Goal: Task Accomplishment & Management: Use online tool/utility

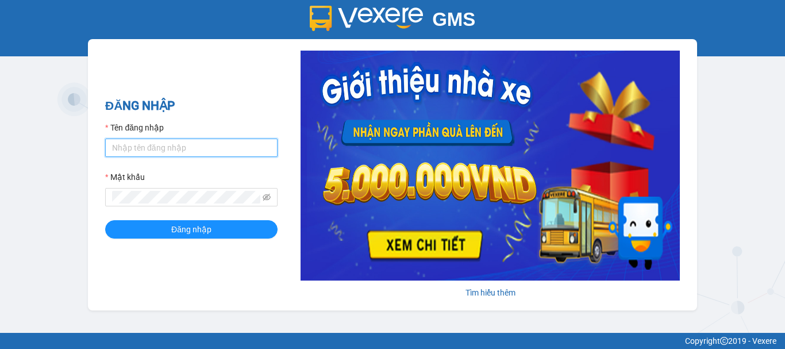
click at [166, 153] on input "Tên đăng nhập" at bounding box center [191, 148] width 172 height 18
type input "yen0932249949.vinhquang"
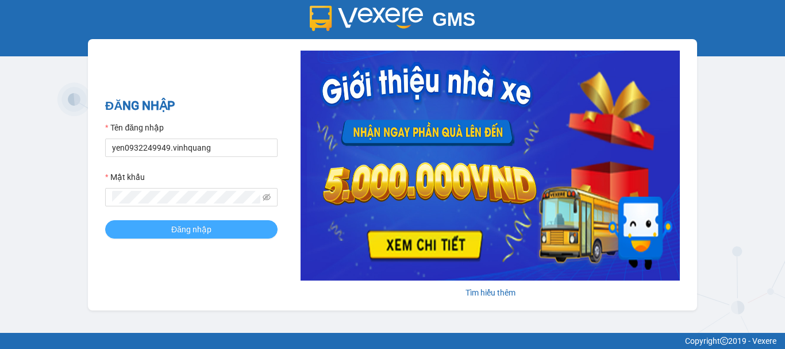
click at [169, 228] on button "Đăng nhập" at bounding box center [191, 229] width 172 height 18
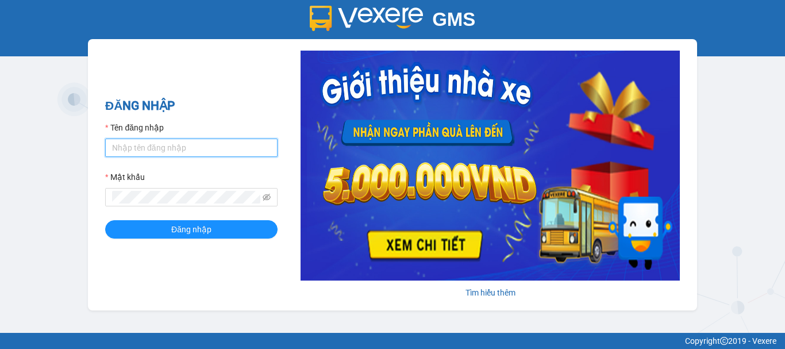
click at [190, 148] on input "Tên đăng nhập" at bounding box center [191, 148] width 172 height 18
type input "yen0932249949.vinhquang"
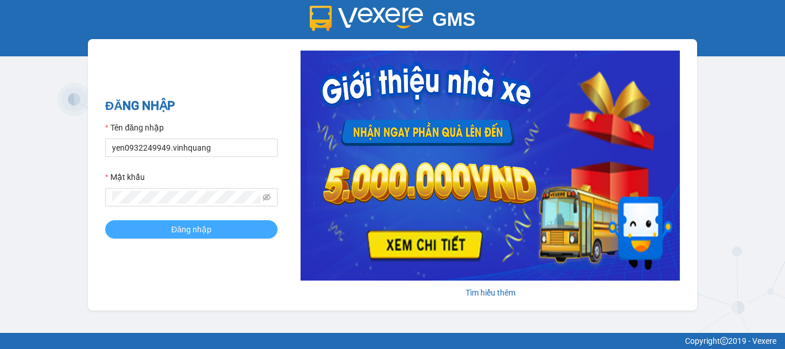
click at [178, 225] on span "Đăng nhập" at bounding box center [191, 229] width 40 height 13
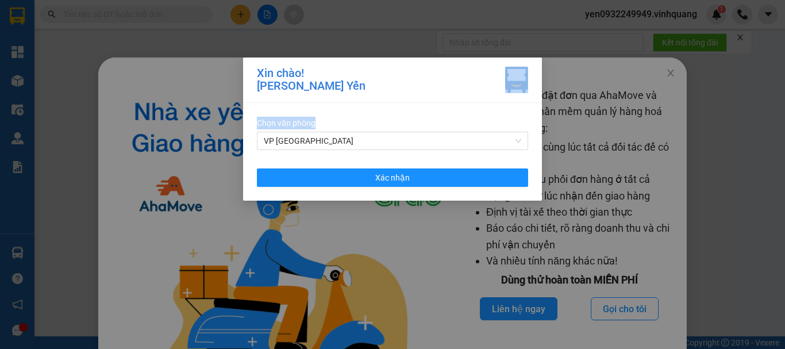
drag, startPoint x: 663, startPoint y: 70, endPoint x: 419, endPoint y: 211, distance: 281.4
click at [426, 211] on div "Xin chào! [PERSON_NAME] Yến Chọn văn phòng VP PHÚ SƠN Xác nhận" at bounding box center [392, 174] width 785 height 349
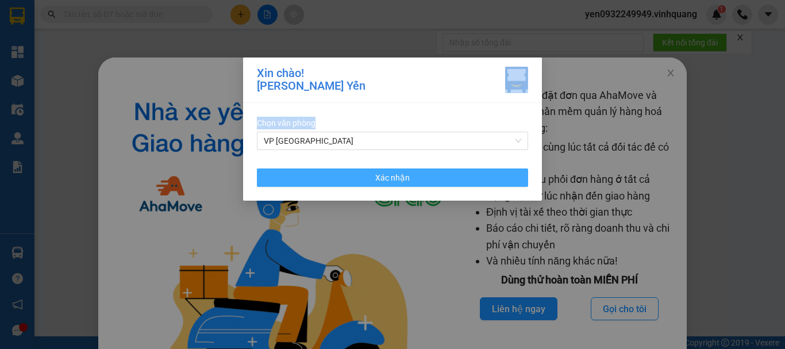
click at [383, 178] on span "Xác nhận" at bounding box center [392, 177] width 34 height 13
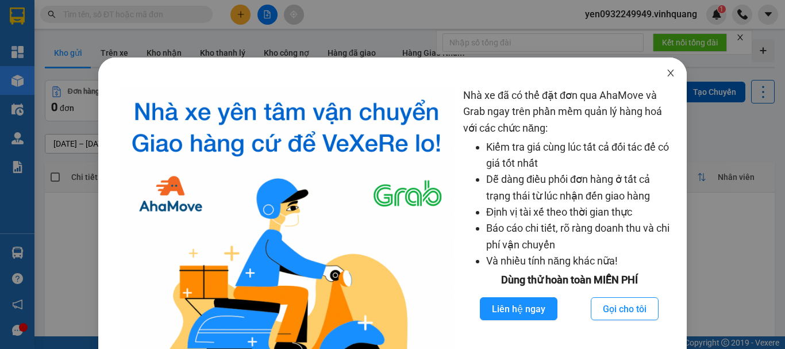
click at [666, 70] on icon "close" at bounding box center [670, 72] width 9 height 9
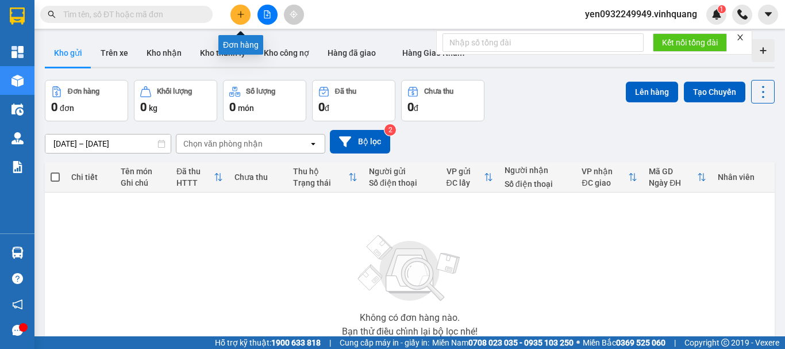
click at [238, 17] on icon "plus" at bounding box center [241, 14] width 8 height 8
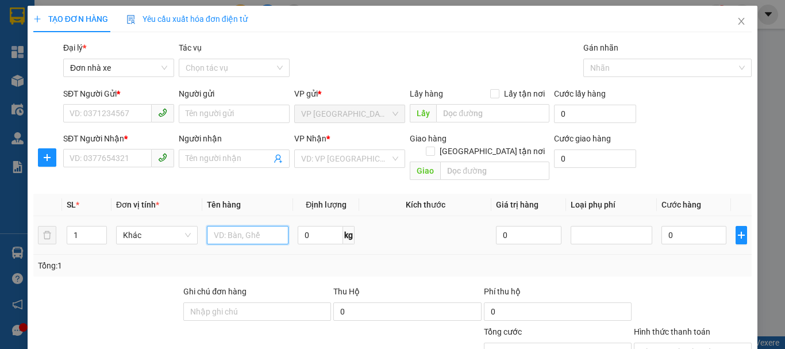
click at [236, 226] on input "text" at bounding box center [248, 235] width 82 height 18
type input "01 thùng catton"
click at [310, 226] on input "0" at bounding box center [320, 235] width 45 height 18
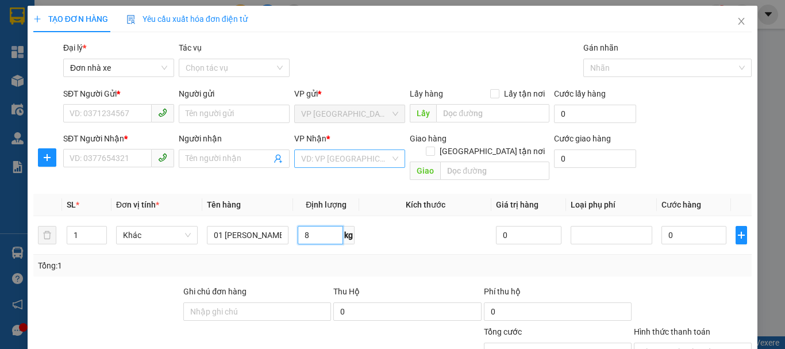
type input "8"
click at [325, 158] on input "search" at bounding box center [345, 158] width 89 height 17
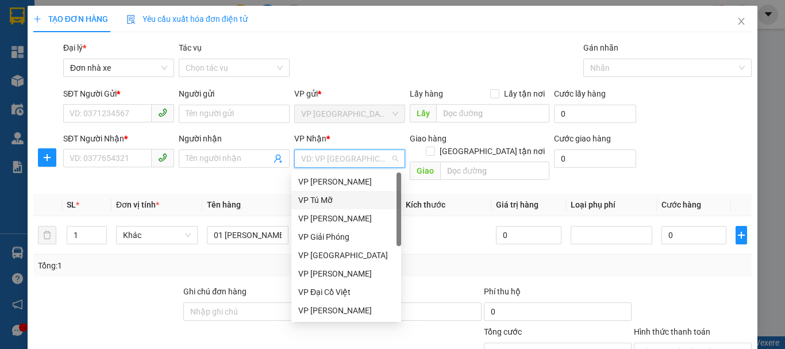
click at [328, 199] on div "VP Tú Mỡ" at bounding box center [346, 200] width 96 height 13
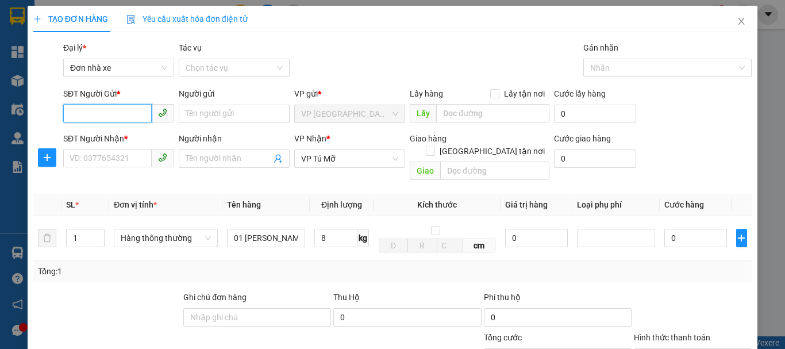
click at [118, 110] on input "SĐT Người Gửi *" at bounding box center [107, 113] width 89 height 18
type input "0916393467"
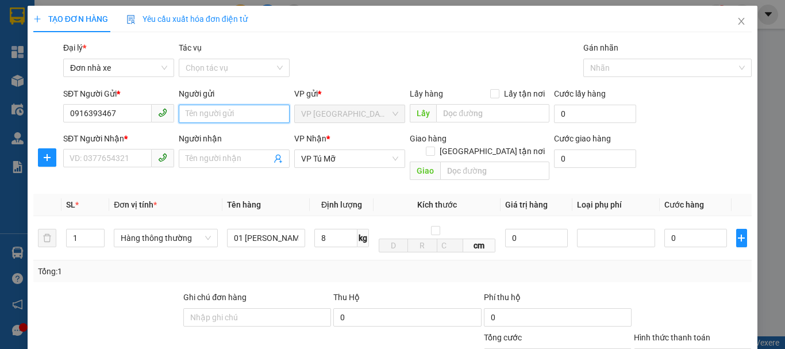
click at [213, 116] on input "Người gửi" at bounding box center [234, 114] width 111 height 18
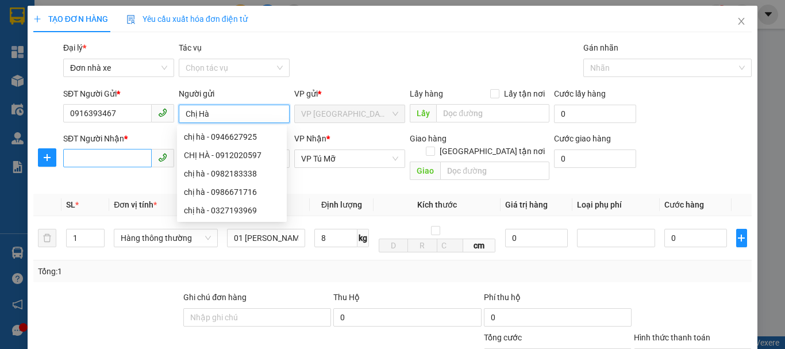
type input "Chị Hà"
click at [101, 162] on input "SĐT Người Nhận *" at bounding box center [107, 158] width 89 height 18
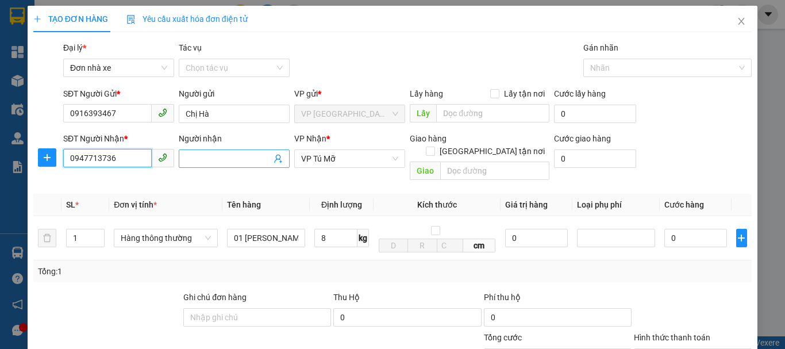
type input "0947713736"
click at [212, 162] on input "Người nhận" at bounding box center [229, 158] width 86 height 13
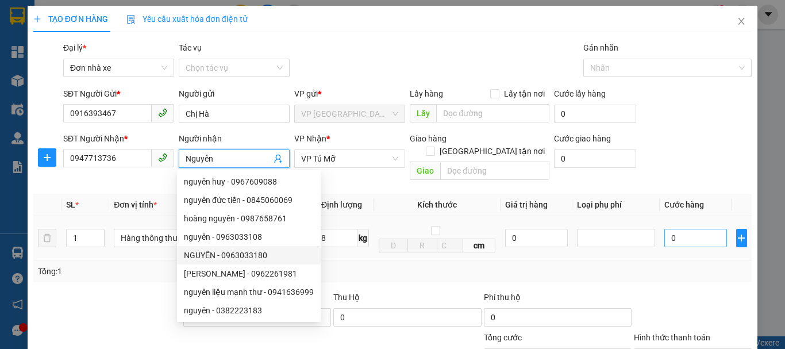
type input "Nguyên"
click at [701, 229] on input "0" at bounding box center [695, 238] width 63 height 18
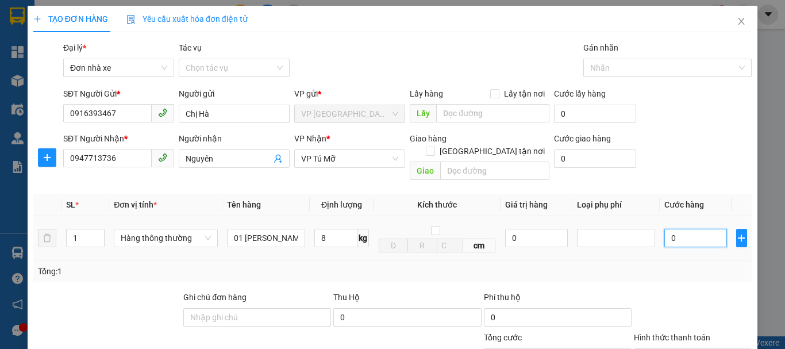
type input "4"
type input "40"
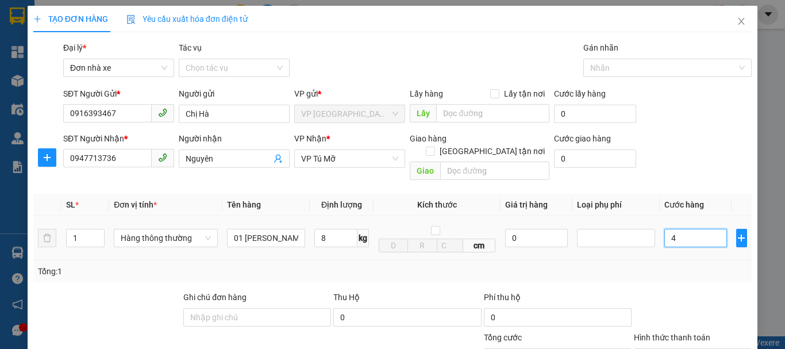
type input "40"
type input "400"
type input "4.000"
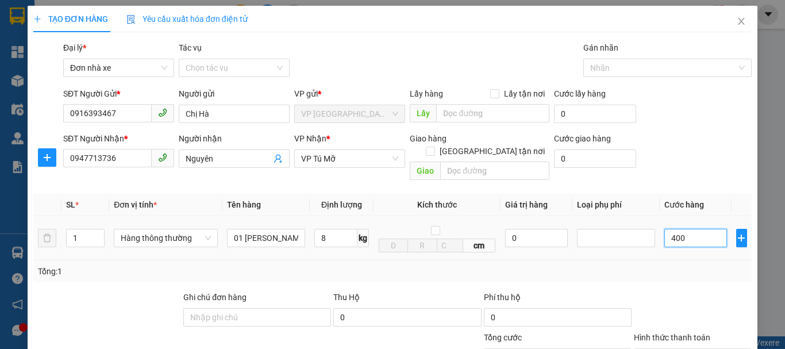
type input "4.000"
type input "40.000"
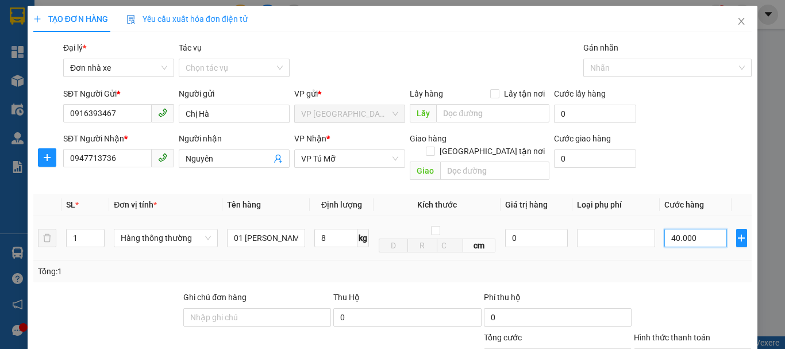
type input "40.000"
click at [384, 248] on td "cm" at bounding box center [437, 238] width 127 height 44
click at [434, 147] on input "Giao tận nơi" at bounding box center [430, 151] width 8 height 8
checkbox input "true"
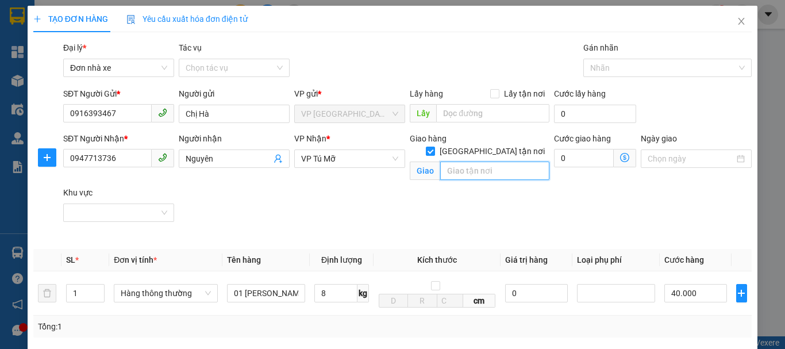
click at [466, 162] on input "text" at bounding box center [494, 171] width 109 height 18
type input "Số 31B phố xala, Phúc La , Hà Đông , hn"
click at [620, 156] on icon "dollar-circle" at bounding box center [624, 157] width 9 height 9
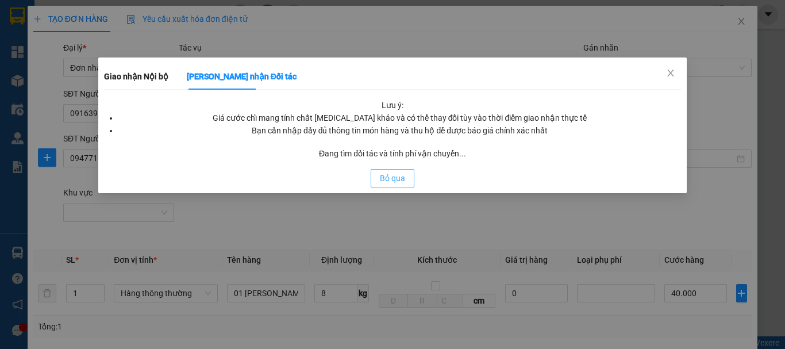
click at [389, 178] on span "Bỏ qua" at bounding box center [392, 178] width 25 height 13
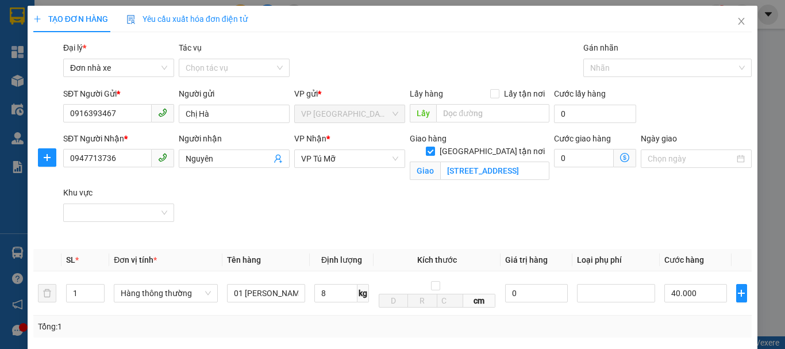
click at [620, 159] on icon "dollar-circle" at bounding box center [624, 157] width 9 height 9
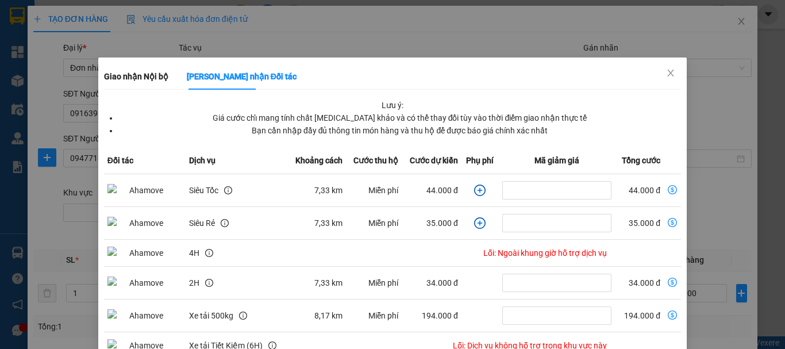
click at [402, 179] on td "44.000 đ" at bounding box center [432, 190] width 60 height 33
click at [666, 73] on icon "close" at bounding box center [670, 72] width 9 height 9
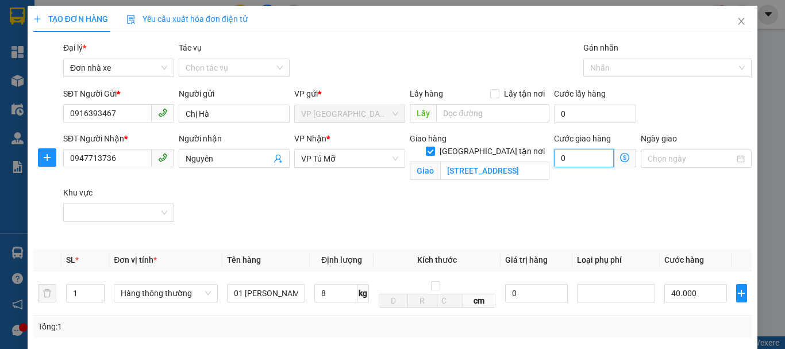
click at [559, 159] on input "0" at bounding box center [584, 158] width 60 height 18
type input "7"
type input "40.007"
type input "40.070"
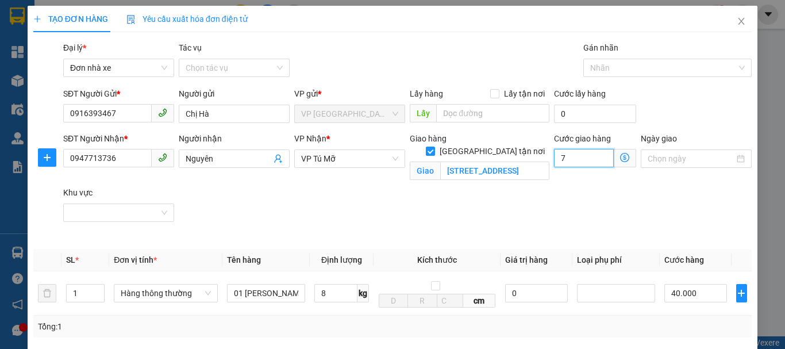
type input "40.070"
type input "700"
type input "40.700"
type input "47.000"
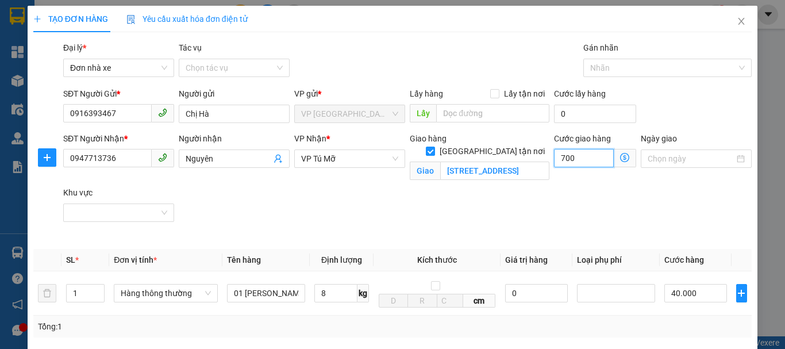
type input "47.000"
type input "7.000"
type input "110.000"
type input "70.000"
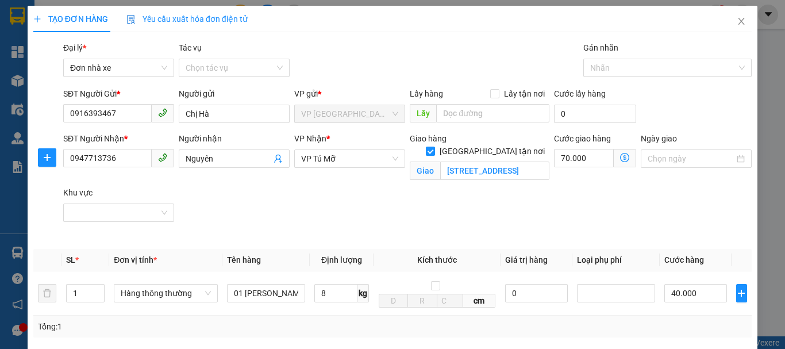
click at [633, 211] on div "SĐT Người Nhận * 0947713736 Người nhận Nguyên VP Nhận * VP Tú Mỡ Giao hàng Giao…" at bounding box center [407, 186] width 693 height 108
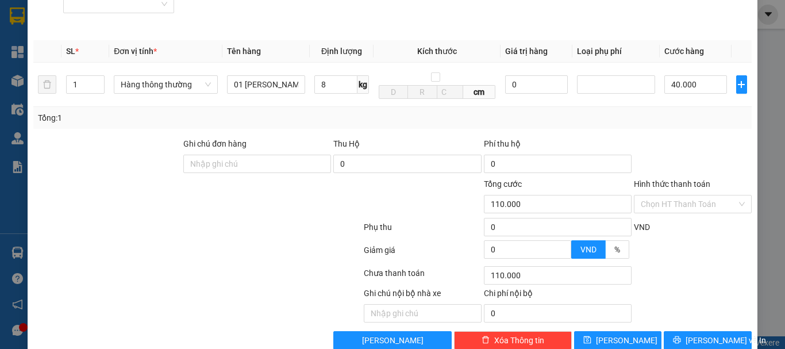
scroll to position [230, 0]
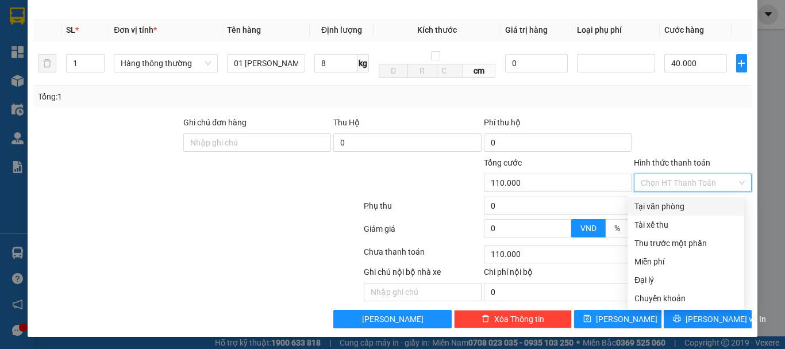
click at [710, 182] on input "Hình thức thanh toán" at bounding box center [689, 182] width 96 height 17
click at [682, 209] on div "Tại văn phòng" at bounding box center [686, 206] width 103 height 13
type input "0"
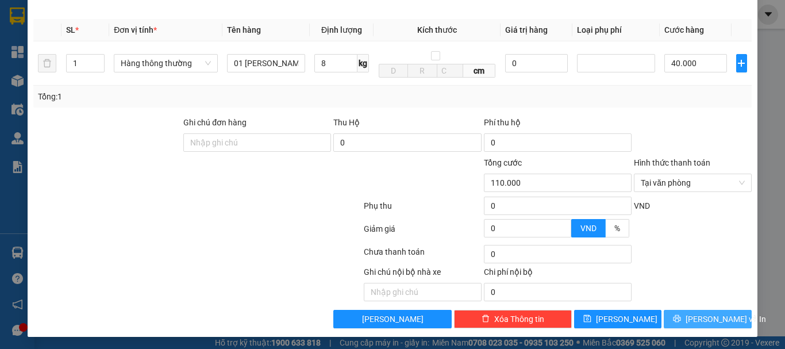
click at [700, 317] on span "Lưu và In" at bounding box center [726, 319] width 80 height 13
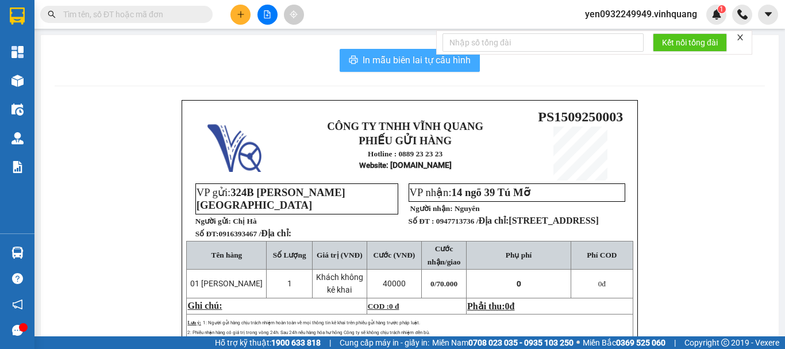
click at [393, 57] on span "In mẫu biên lai tự cấu hình" at bounding box center [417, 60] width 108 height 14
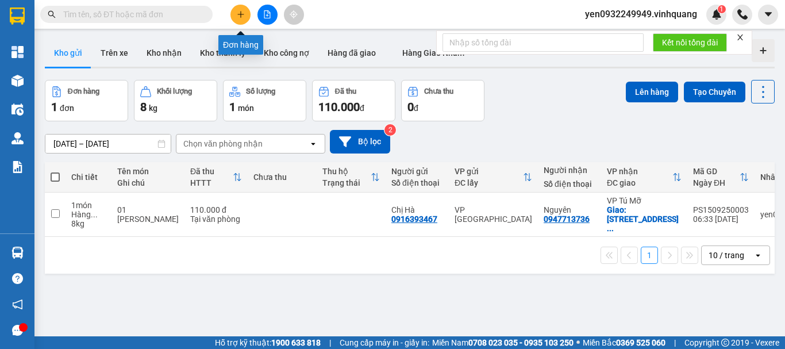
click at [241, 18] on button at bounding box center [240, 15] width 20 height 20
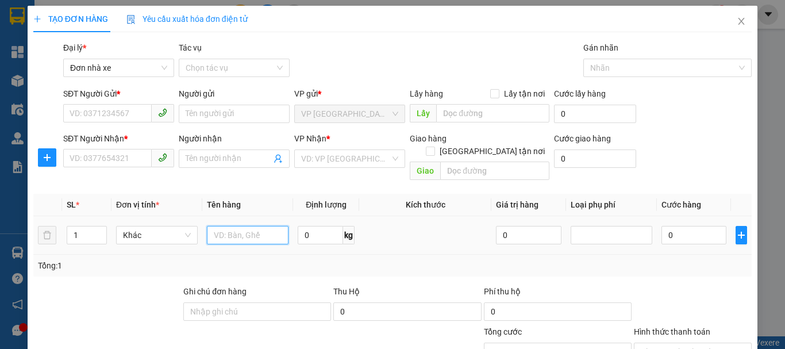
click at [234, 226] on input "text" at bounding box center [248, 235] width 82 height 18
type input "01 xốp trắng"
click at [311, 226] on input "0" at bounding box center [320, 235] width 45 height 18
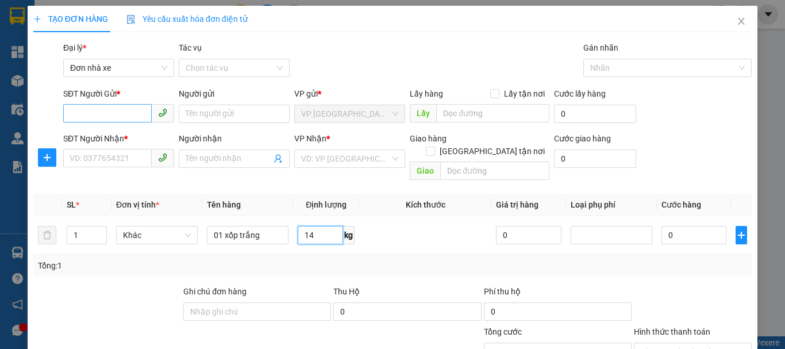
type input "14"
click at [90, 108] on input "SĐT Người Gửi *" at bounding box center [107, 113] width 89 height 18
type input "0903463395"
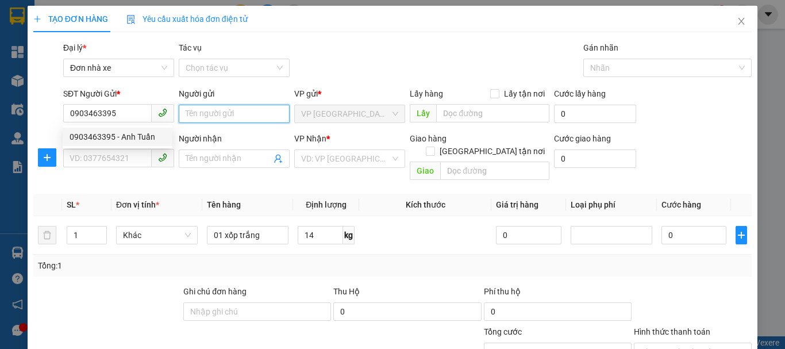
click at [201, 118] on input "Người gửi" at bounding box center [234, 114] width 111 height 18
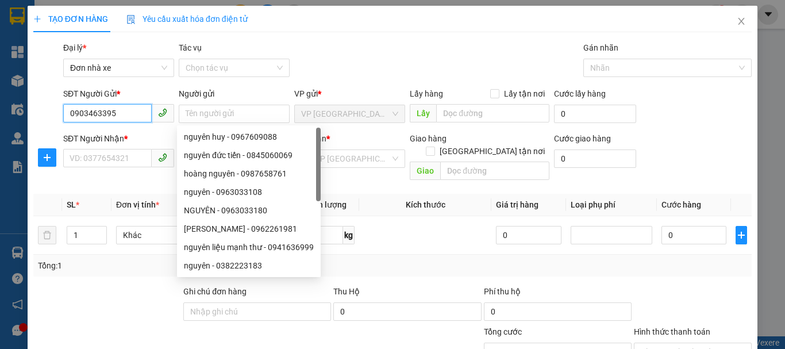
click at [122, 121] on input "0903463395" at bounding box center [107, 113] width 89 height 18
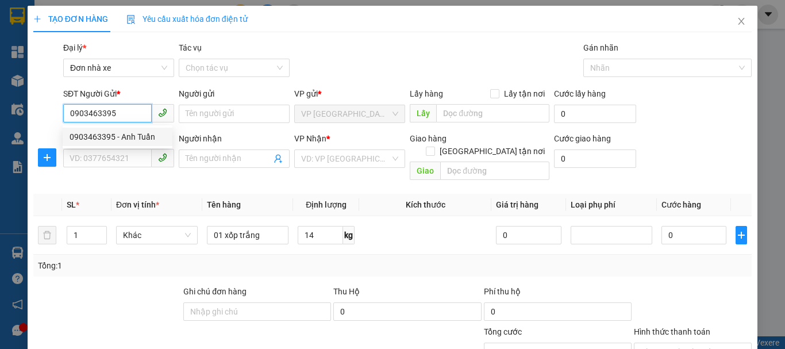
click at [134, 137] on div "0903463395 - Anh Tuần" at bounding box center [118, 136] width 96 height 13
type input "Anh Tuần"
type input "0906582719"
type input "Hiền Anh"
checkbox input "true"
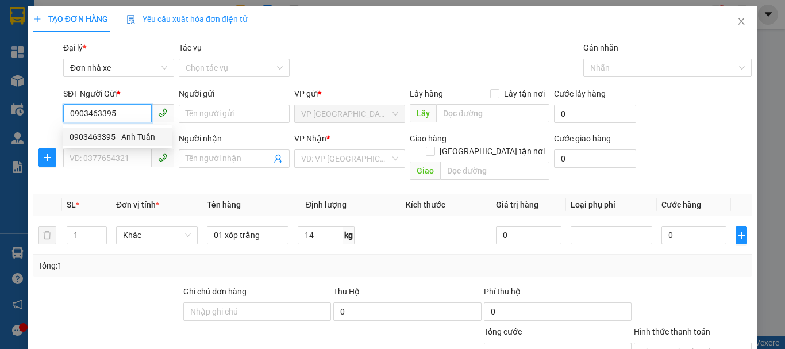
type input "Sảnh E1 CC The Emerald CT8 Mỹ Đình,hn"
type input "50.000"
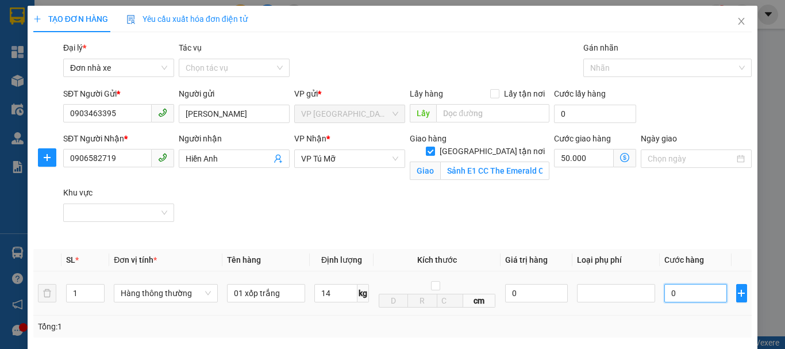
click at [672, 298] on input "0" at bounding box center [695, 293] width 63 height 18
type input "4"
type input "50.004"
type input "40"
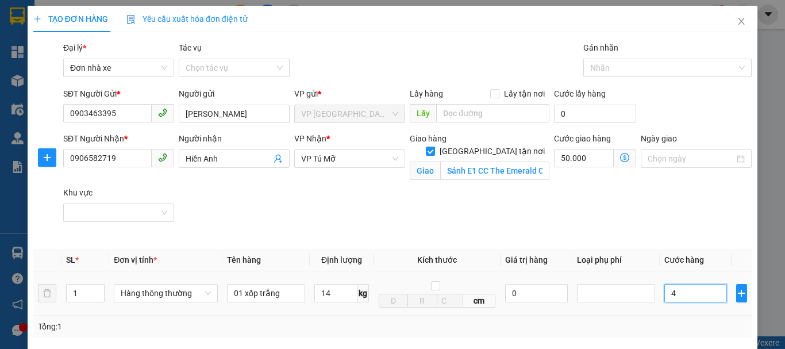
type input "50.040"
type input "400"
type input "50.400"
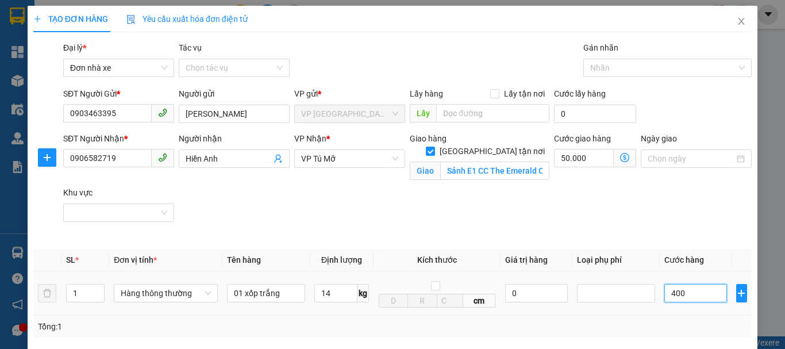
type input "4.000"
type input "54.000"
type input "40.000"
type input "90.000"
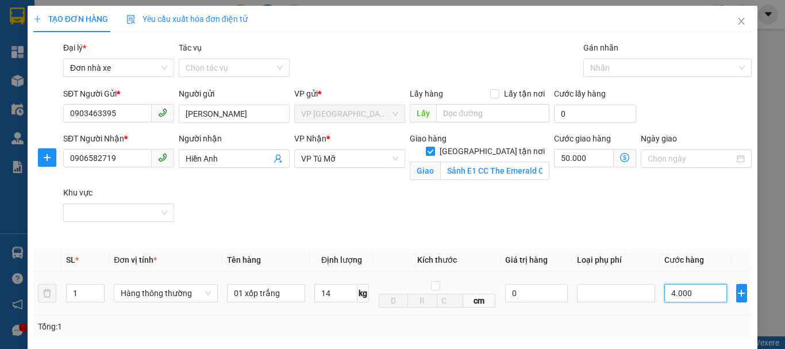
type input "90.000"
type input "40.000"
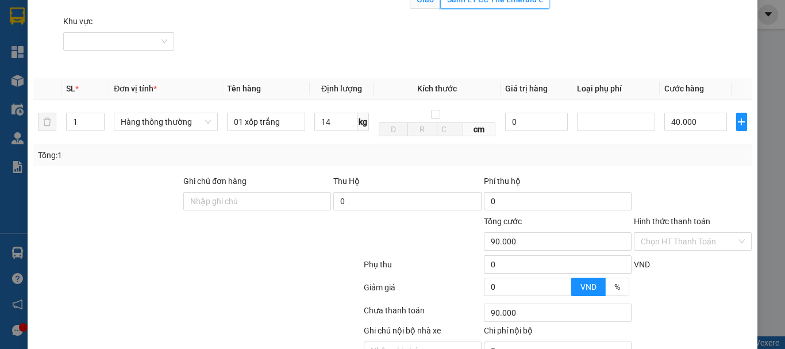
scroll to position [172, 0]
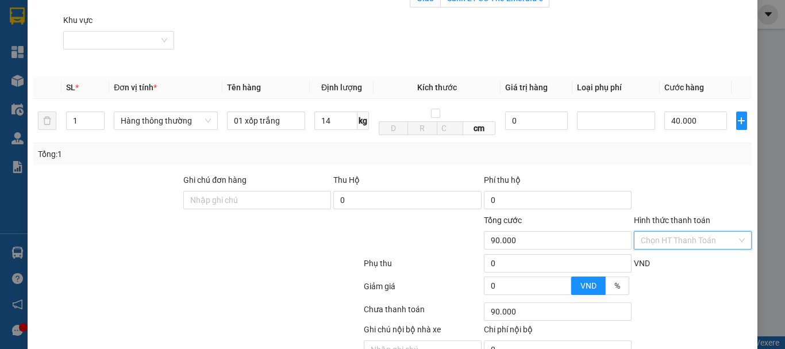
click at [680, 241] on input "Hình thức thanh toán" at bounding box center [689, 240] width 96 height 17
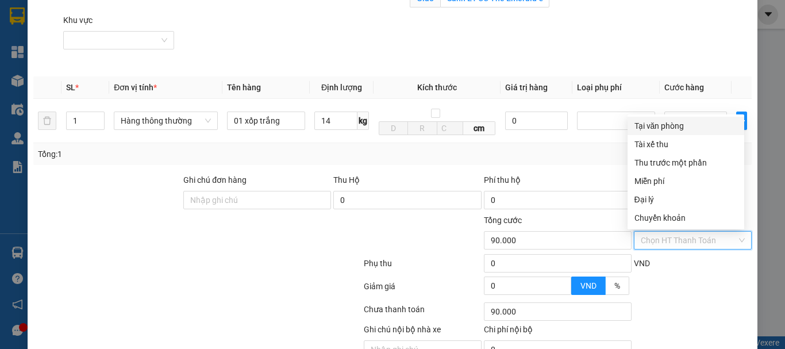
click at [663, 125] on div "Tại văn phòng" at bounding box center [686, 126] width 103 height 13
type input "0"
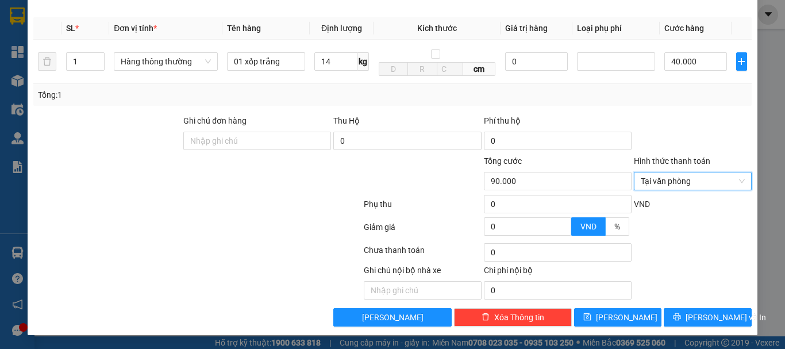
scroll to position [232, 0]
click at [698, 316] on span "Lưu và In" at bounding box center [726, 317] width 80 height 13
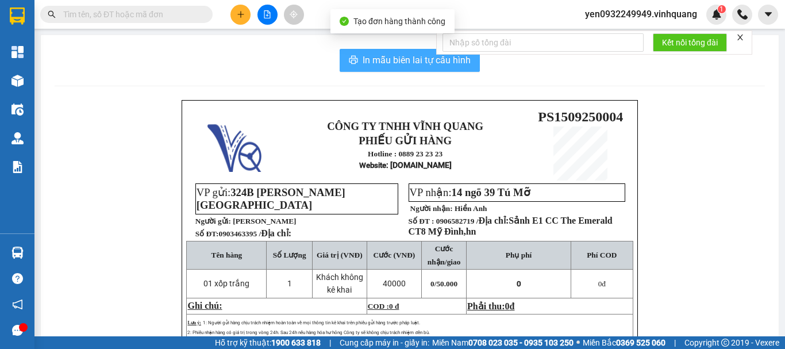
click at [416, 59] on span "In mẫu biên lai tự cấu hình" at bounding box center [417, 60] width 108 height 14
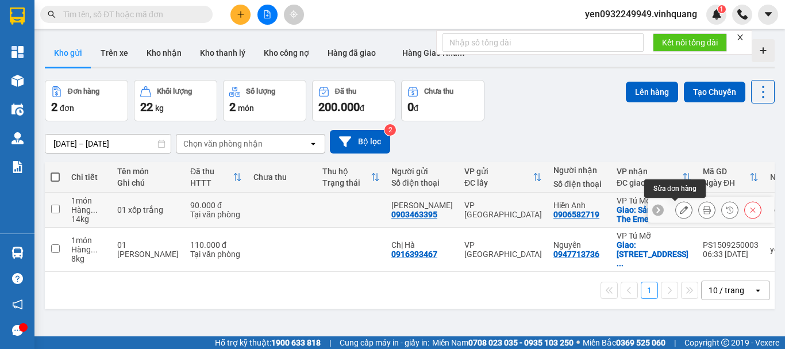
click at [680, 211] on icon at bounding box center [684, 210] width 8 height 8
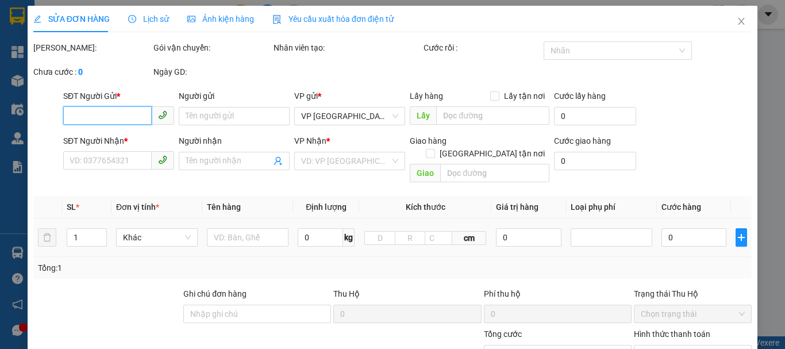
type input "0903463395"
type input "Anh Tuần"
type input "0906582719"
type input "Hiền Anh"
checkbox input "true"
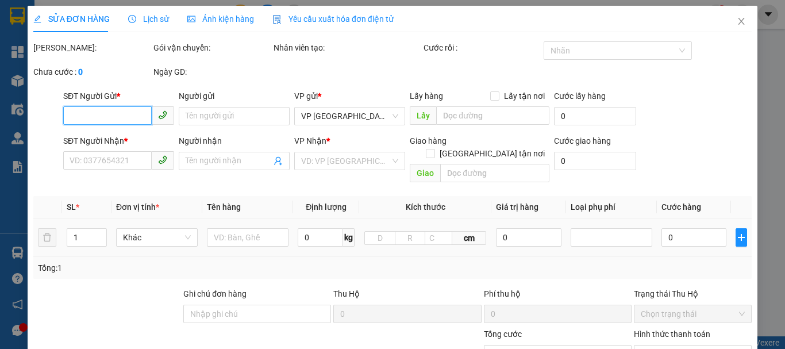
type input "Sảnh E1 CC The Emerald CT8 Mỹ Đình,hn"
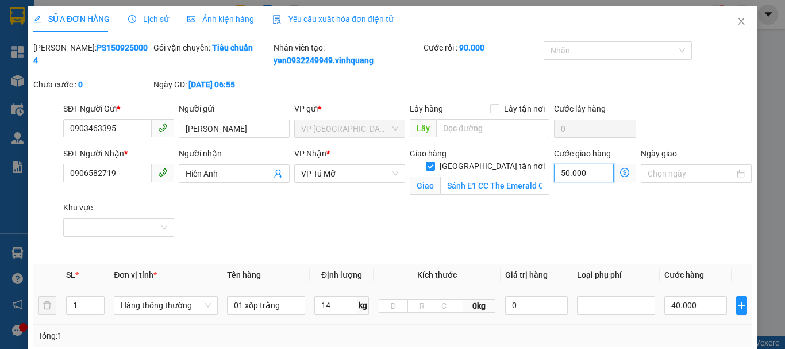
click at [589, 174] on input "50.000" at bounding box center [584, 173] width 60 height 18
type input "40.000"
type input "-50.000"
type input "0"
click at [620, 171] on icon "dollar-circle" at bounding box center [624, 172] width 9 height 9
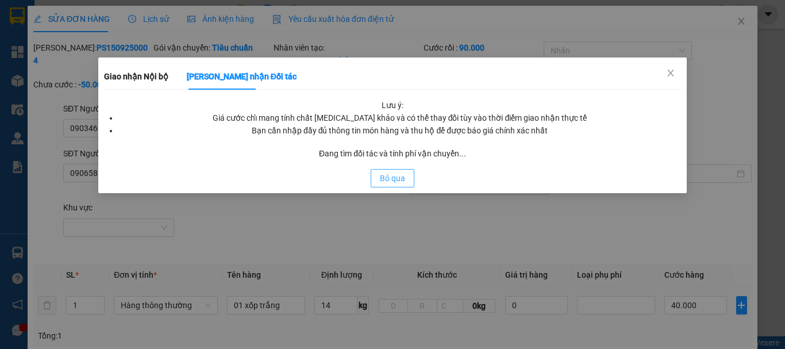
click at [391, 176] on span "Bỏ qua" at bounding box center [392, 178] width 25 height 13
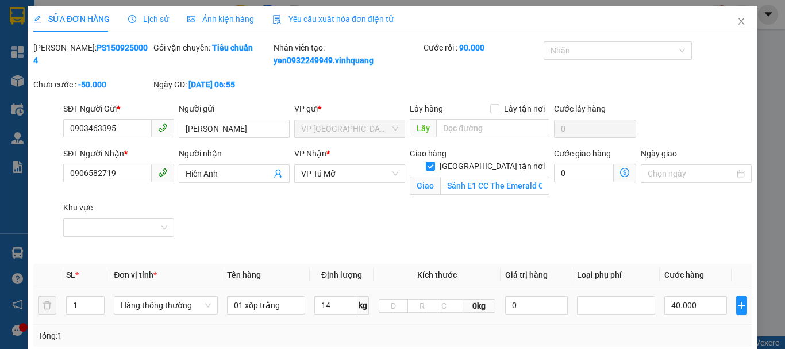
click at [620, 172] on icon "dollar-circle" at bounding box center [624, 172] width 9 height 9
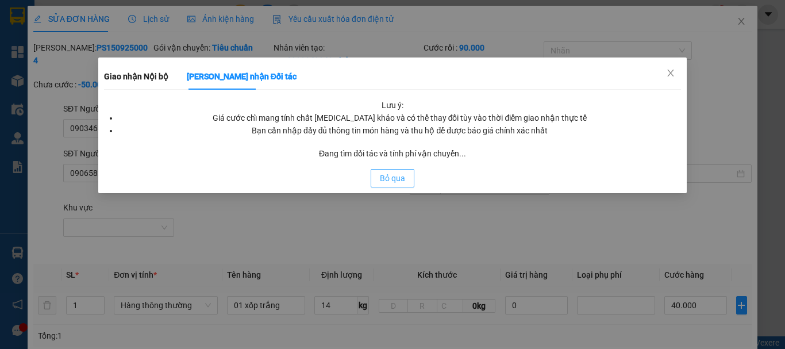
click at [389, 182] on div "Lưu ý: Giá cước chỉ mang tính chất tham khảo và có thể thay đổi tùy vào thời đi…" at bounding box center [393, 143] width 578 height 89
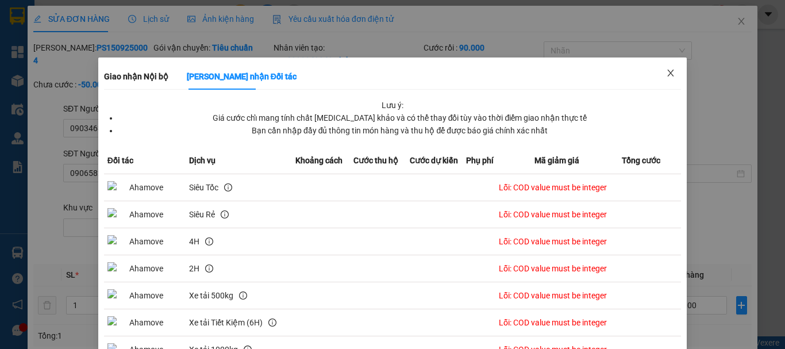
click at [666, 76] on icon "close" at bounding box center [670, 72] width 9 height 9
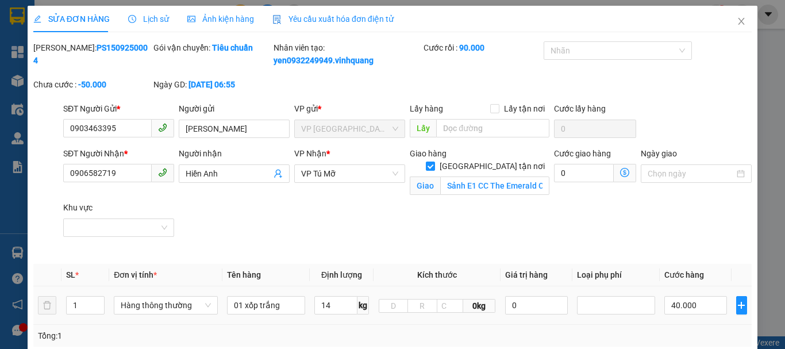
click at [620, 175] on icon "dollar-circle" at bounding box center [624, 172] width 9 height 9
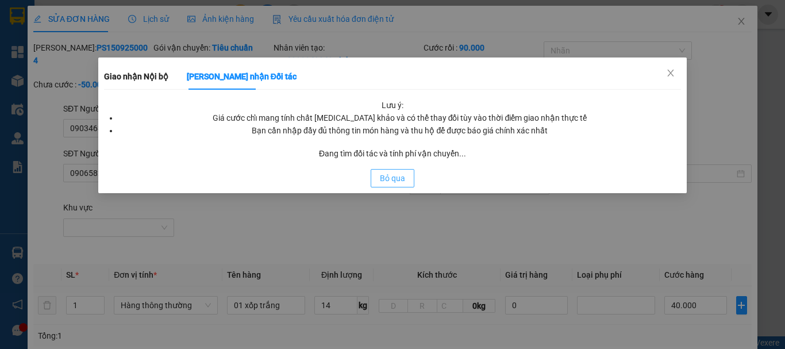
click at [392, 180] on span "Bỏ qua" at bounding box center [392, 178] width 25 height 13
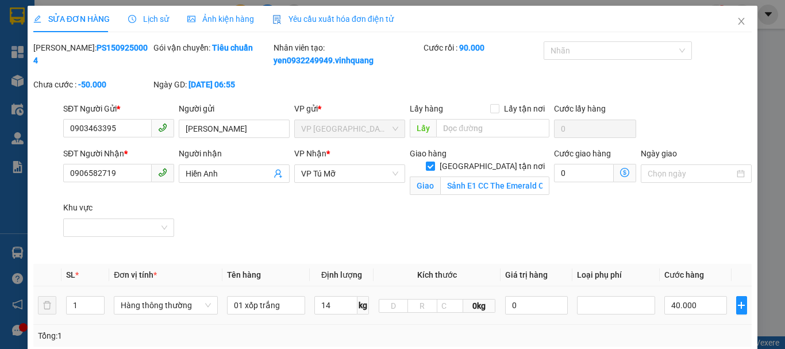
click at [620, 172] on icon "dollar-circle" at bounding box center [624, 172] width 9 height 9
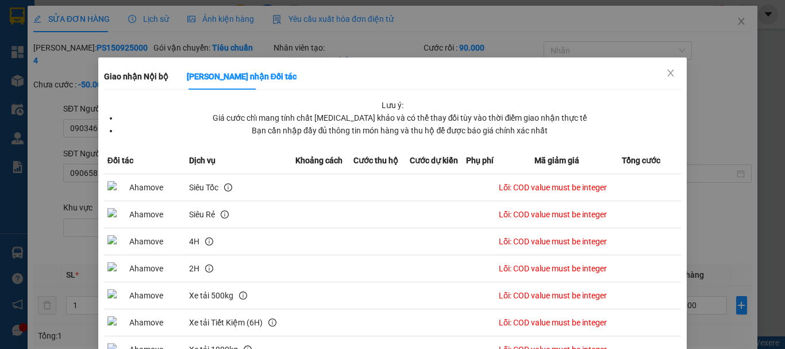
click at [390, 178] on td "Lỗi: COD value must be integer" at bounding box center [450, 187] width 327 height 27
click at [668, 72] on icon "close" at bounding box center [671, 73] width 6 height 7
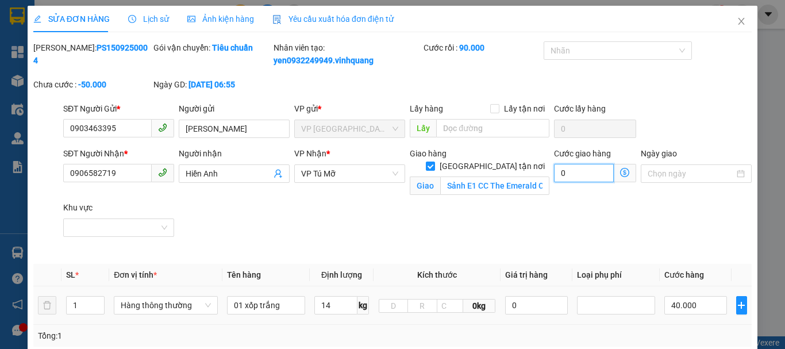
click at [570, 173] on input "0" at bounding box center [584, 173] width 60 height 18
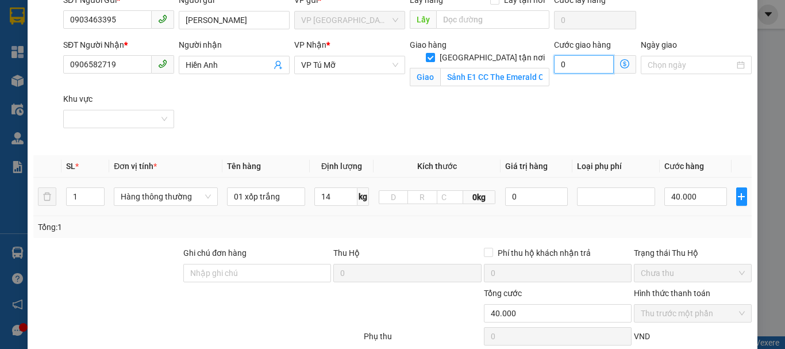
scroll to position [115, 0]
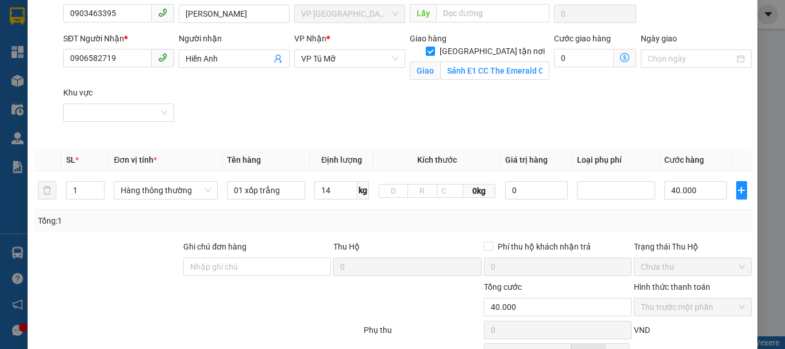
click at [620, 58] on icon "dollar-circle" at bounding box center [624, 57] width 9 height 9
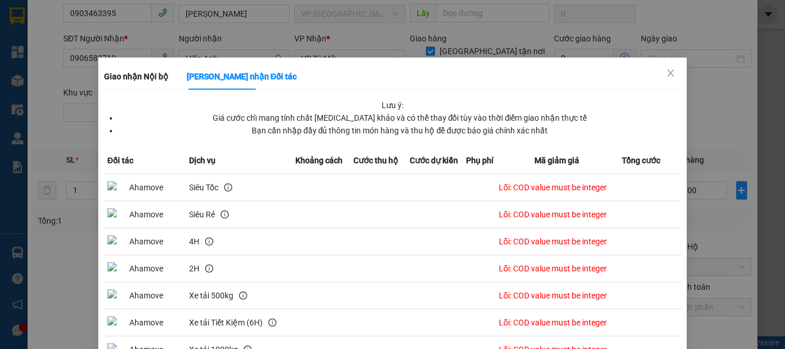
click at [387, 177] on td "Lỗi: COD value must be integer" at bounding box center [450, 187] width 327 height 27
click at [656, 71] on span "Close" at bounding box center [671, 73] width 32 height 32
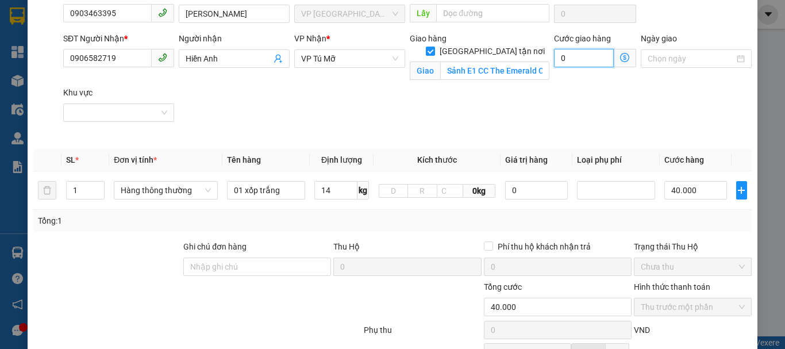
click at [566, 61] on input "0" at bounding box center [584, 58] width 60 height 18
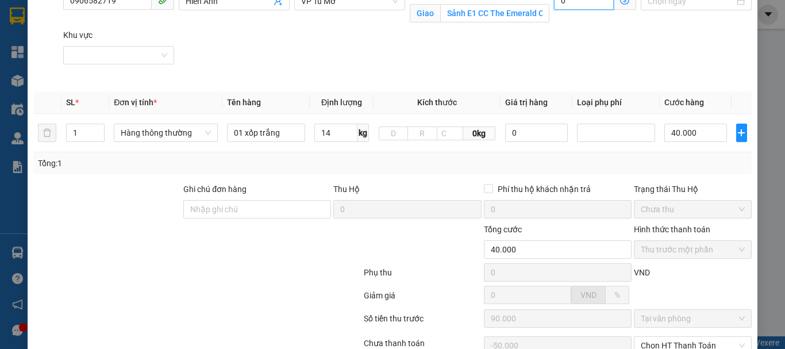
type input "40.006"
type input "-49.994"
type input "6"
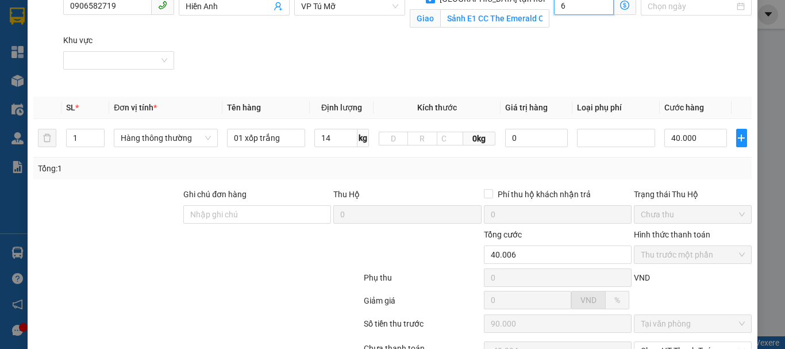
type input "40.060"
type input "-49.940"
type input "60"
type input "40.600"
type input "-49.400"
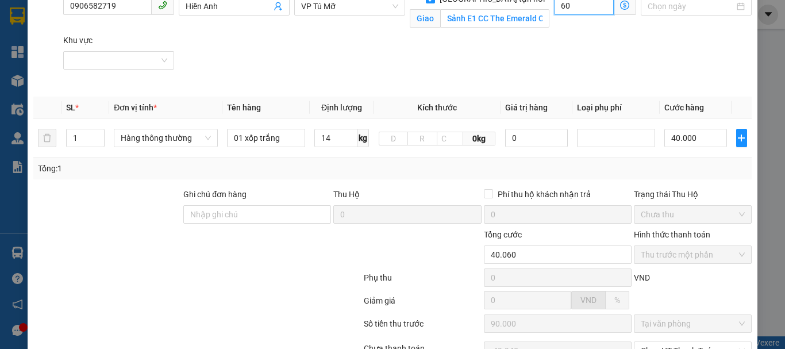
type input "600"
type input "46.000"
type input "-44.000"
type input "6.000"
type input "100.000"
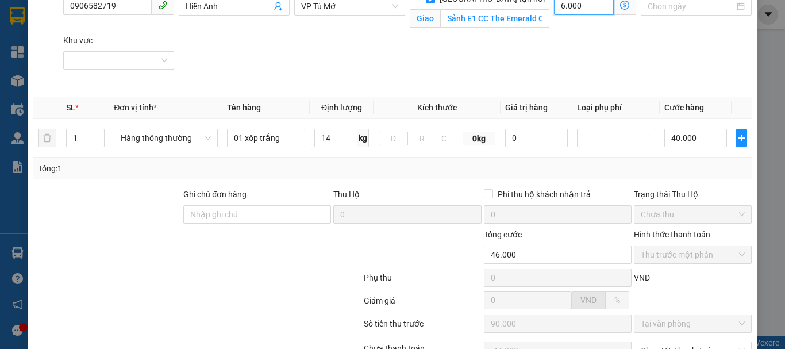
type input "10.000"
type input "600.000"
type input "640.000"
type input "550.000"
type input "60.000"
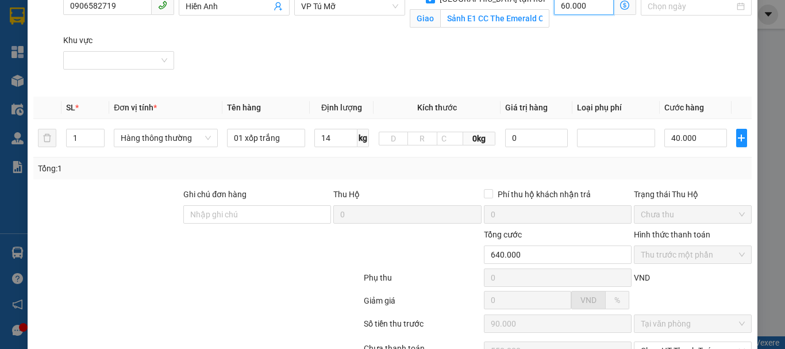
type input "100.000"
type input "10.000"
type input "60.000"
click at [686, 67] on div "SĐT Người Nhận * 0906582719 Người nhận Hiền Anh VP Nhận * VP Tú Mỡ Giao hàng Gi…" at bounding box center [407, 34] width 693 height 108
click at [721, 65] on div "SĐT Người Nhận * 0906582719 Người nhận Hiền Anh VP Nhận * VP Tú Mỡ Giao hàng Gi…" at bounding box center [407, 34] width 693 height 108
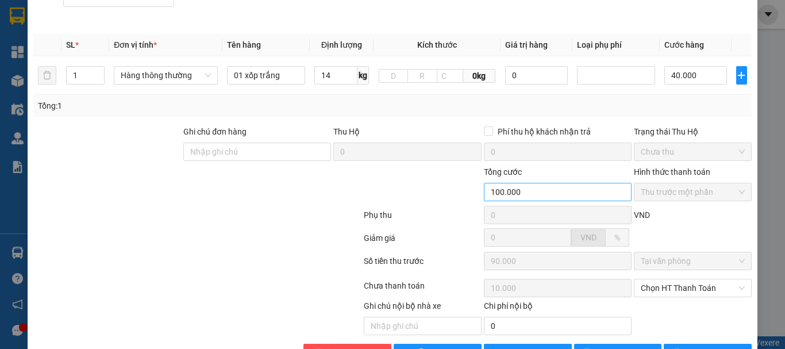
scroll to position [266, 0]
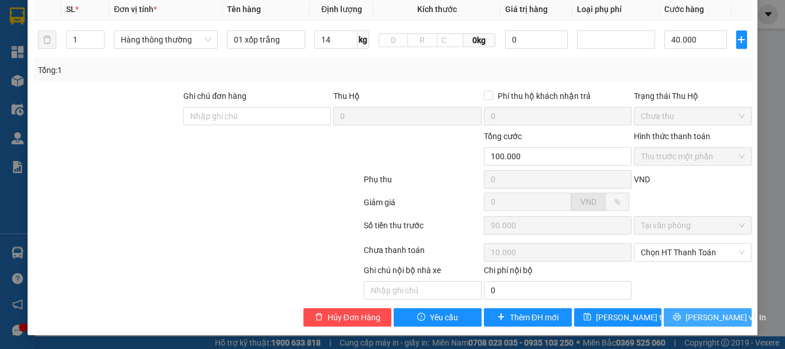
click at [699, 322] on span "Lưu và In" at bounding box center [726, 317] width 80 height 13
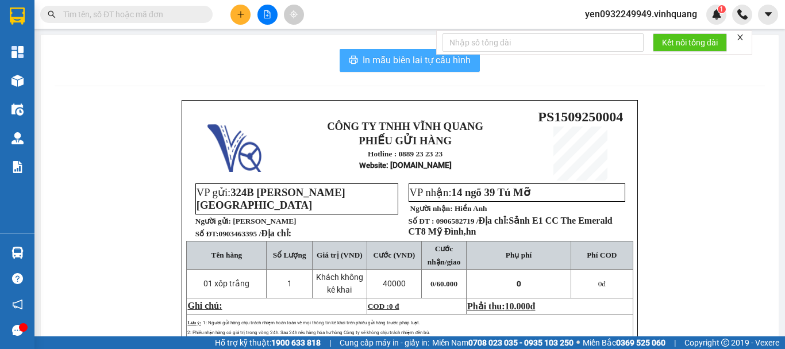
click at [393, 59] on span "In mẫu biên lai tự cấu hình" at bounding box center [417, 60] width 108 height 14
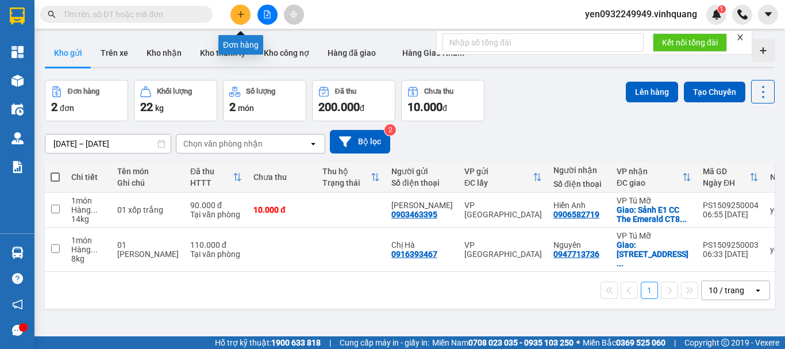
click at [237, 17] on icon "plus" at bounding box center [241, 14] width 8 height 8
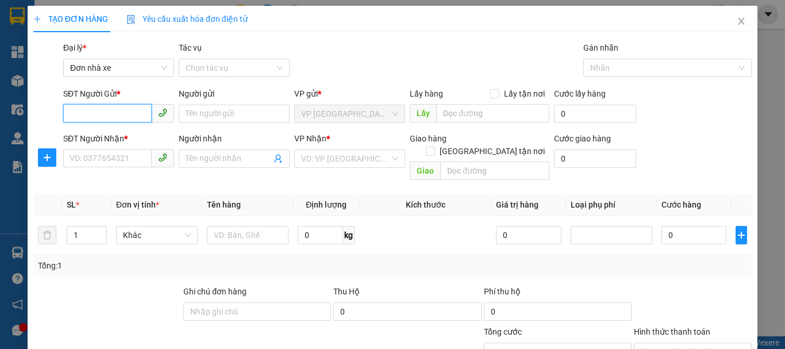
click at [79, 115] on input "SĐT Người Gửi *" at bounding box center [107, 113] width 89 height 18
type input "0"
click at [264, 230] on div at bounding box center [248, 235] width 82 height 23
click at [263, 229] on input "text" at bounding box center [248, 235] width 82 height 18
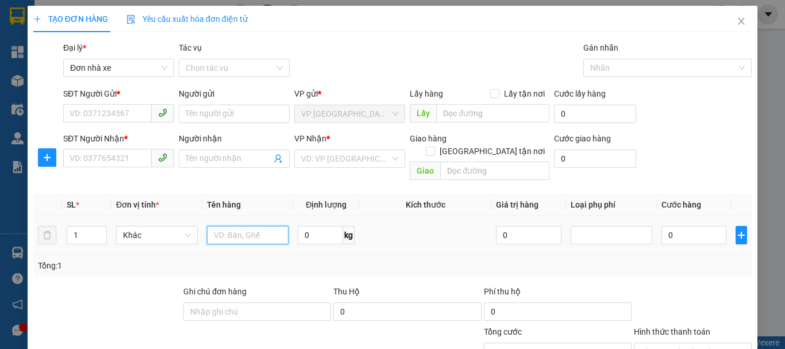
click at [263, 229] on input "text" at bounding box center [248, 235] width 82 height 18
type input "01 thùng catton"
click at [301, 226] on input "0" at bounding box center [320, 235] width 45 height 18
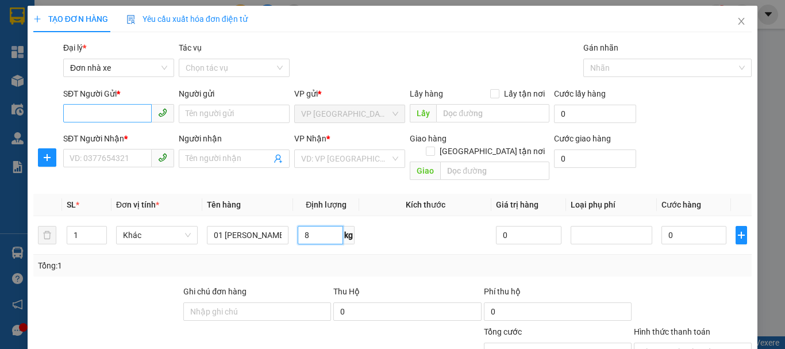
type input "8"
click at [92, 118] on input "SĐT Người Gửi *" at bounding box center [107, 113] width 89 height 18
type input "0912395387"
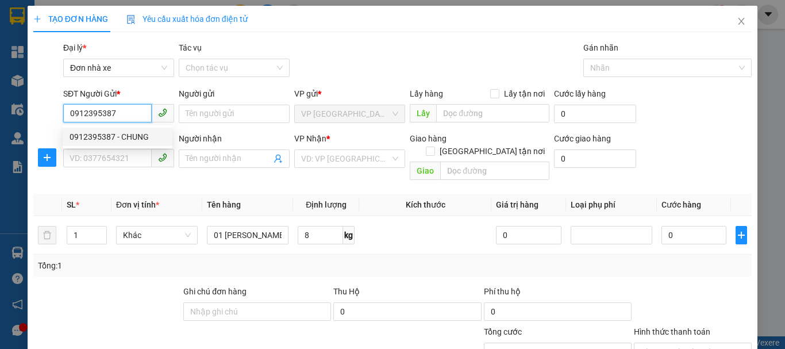
click at [100, 135] on div "0912395387 - CHUNG" at bounding box center [118, 136] width 96 height 13
type input "CHUNG"
type input "0948507568"
type input "THỦY"
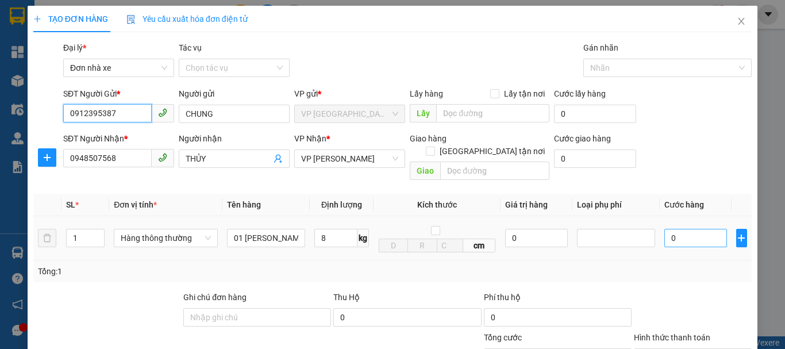
type input "0912395387"
click at [680, 229] on input "0" at bounding box center [695, 238] width 63 height 18
type input "4"
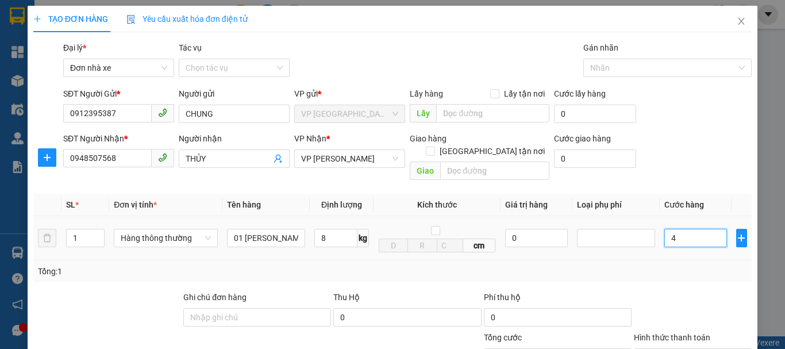
type input "40"
type input "400"
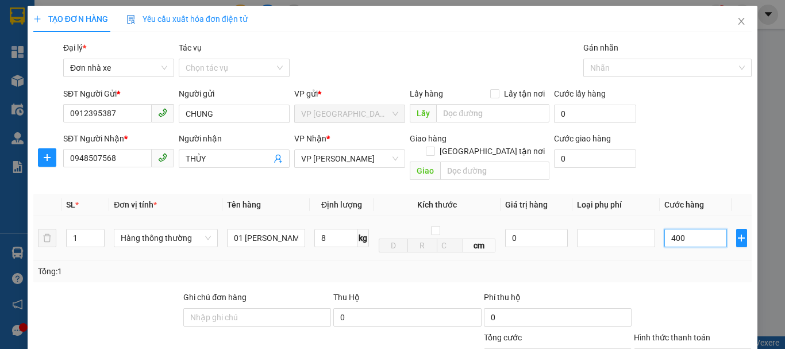
type input "400"
type input "4.000"
type input "40.000"
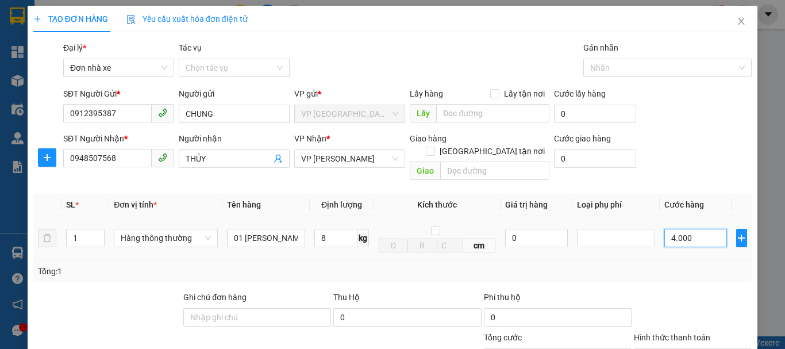
type input "40.000"
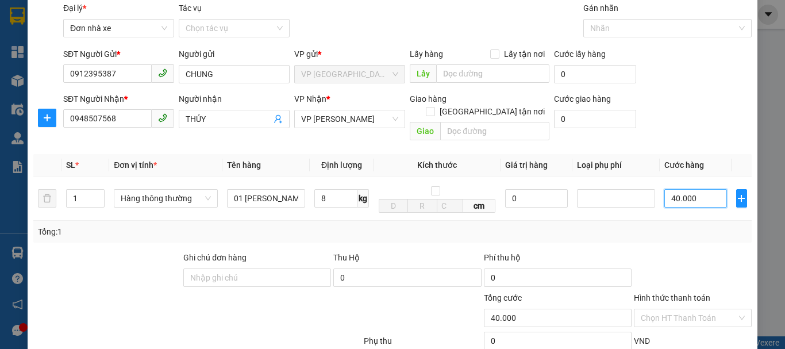
scroll to position [57, 0]
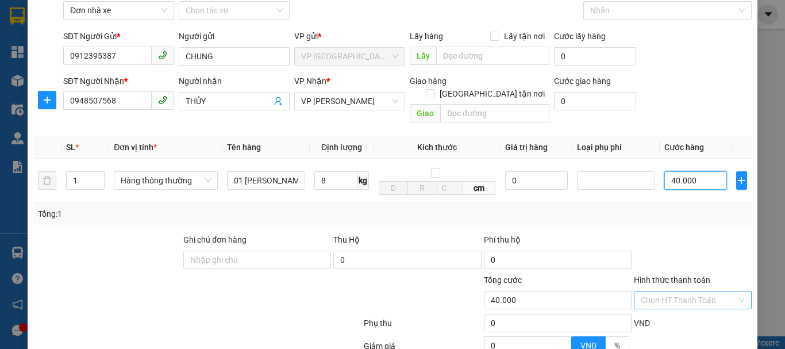
type input "40.000"
click at [690, 291] on input "Hình thức thanh toán" at bounding box center [689, 299] width 96 height 17
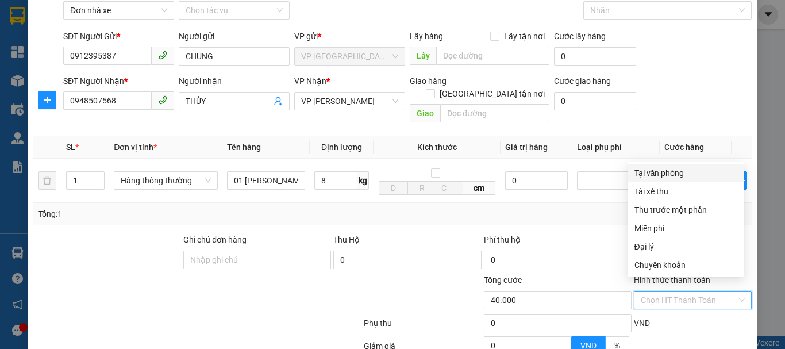
click at [671, 176] on div "Tại văn phòng" at bounding box center [686, 173] width 103 height 13
type input "0"
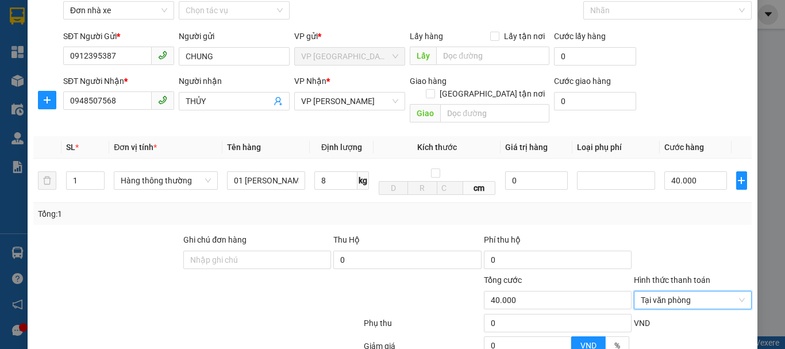
scroll to position [164, 0]
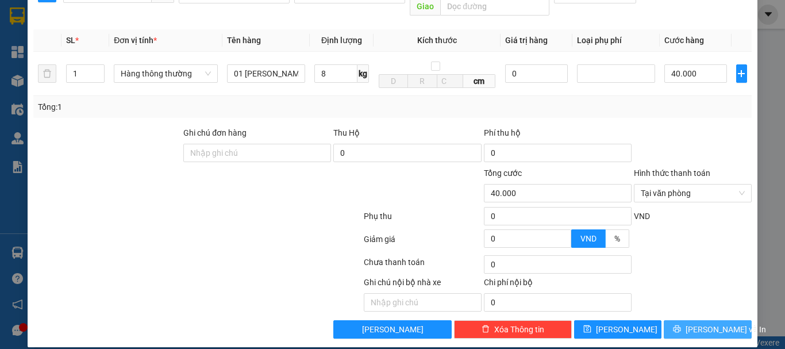
click at [701, 323] on span "Lưu và In" at bounding box center [726, 329] width 80 height 13
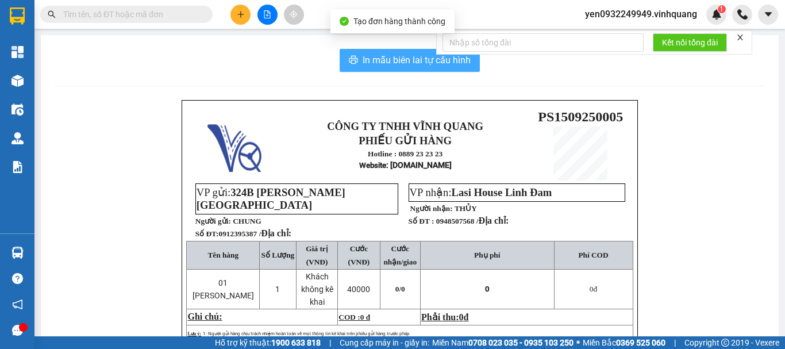
click at [387, 59] on span "In mẫu biên lai tự cấu hình" at bounding box center [417, 60] width 108 height 14
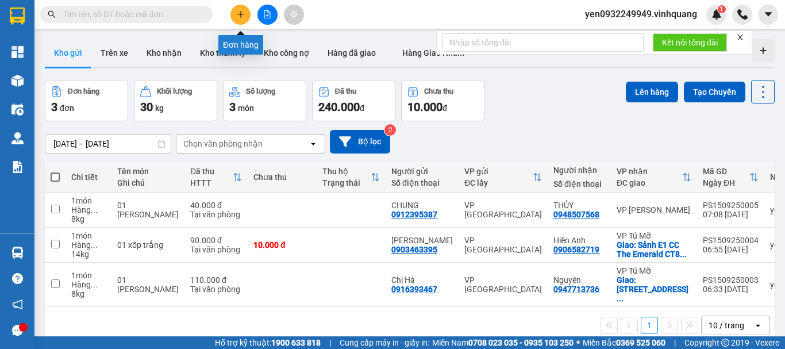
click at [242, 16] on icon "plus" at bounding box center [241, 14] width 8 height 8
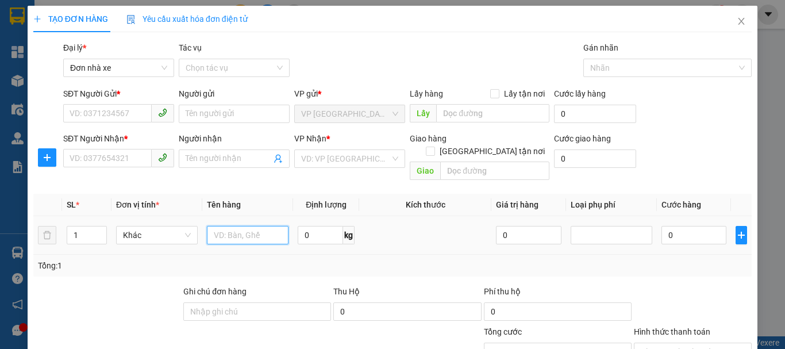
click at [244, 227] on input "text" at bounding box center [248, 235] width 82 height 18
type input "01 xốp trắng"
click at [308, 226] on input "0" at bounding box center [320, 235] width 45 height 18
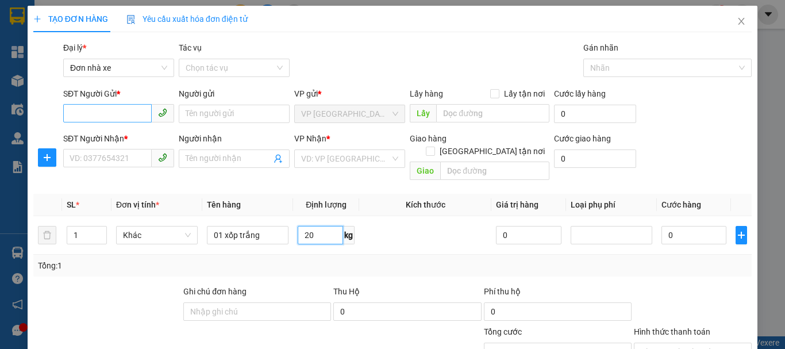
type input "20"
click at [103, 115] on input "SĐT Người Gửi *" at bounding box center [107, 113] width 89 height 18
type input "0868476501"
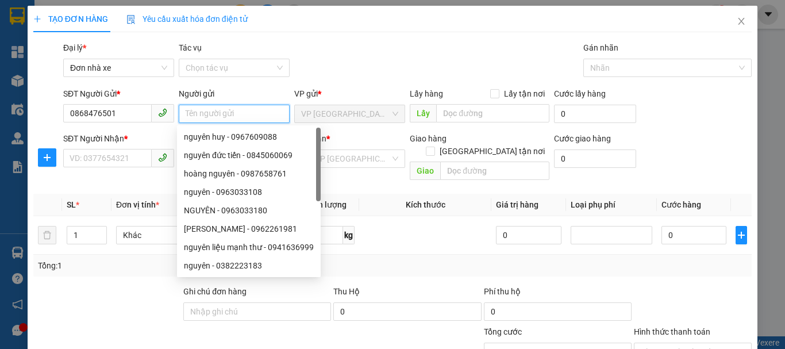
click at [207, 117] on input "Người gửi" at bounding box center [234, 114] width 111 height 18
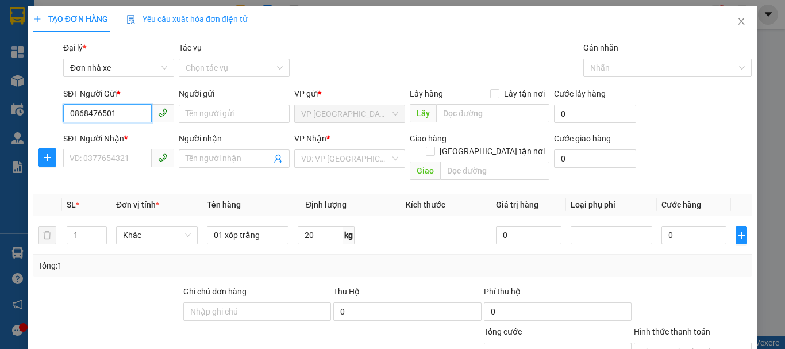
drag, startPoint x: 117, startPoint y: 117, endPoint x: 57, endPoint y: 113, distance: 60.5
click at [61, 112] on div "SĐT Người Gửi * 0868476501 0868476501" at bounding box center [119, 107] width 116 height 40
click at [96, 162] on input "SĐT Người Nhận *" at bounding box center [107, 158] width 89 height 18
paste input "0868476501"
type input "0868476501"
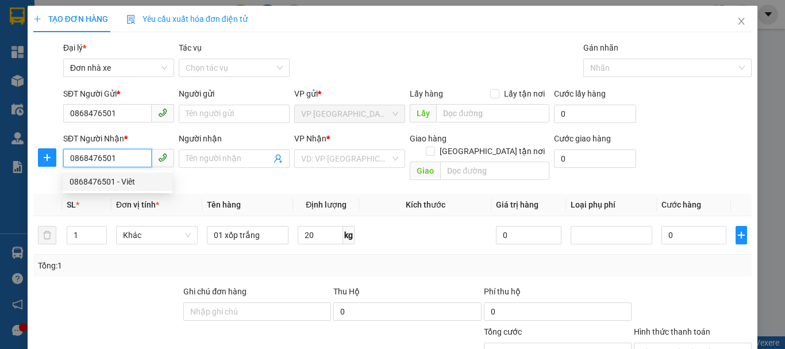
click at [126, 184] on div "0868476501 - Viêt" at bounding box center [118, 181] width 96 height 13
type input "Viêt"
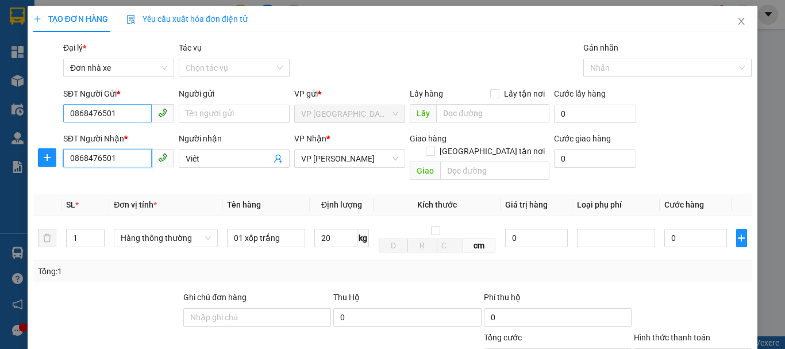
type input "0868476501"
drag, startPoint x: 114, startPoint y: 113, endPoint x: 55, endPoint y: 116, distance: 59.3
click at [57, 114] on div "SĐT Người Gửi * 0868476501 0868476501 Người gửi Tên người gửi VP gửi * VP PHÚ S…" at bounding box center [392, 107] width 721 height 40
type input "0983624689"
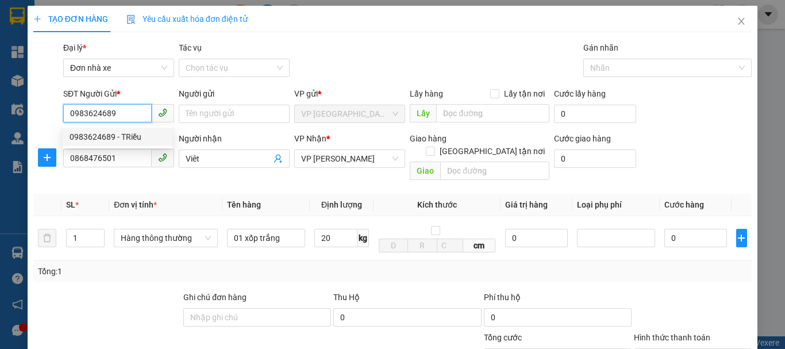
click at [96, 136] on div "0983624689 - TRiều" at bounding box center [118, 136] width 96 height 13
type input "TRiều"
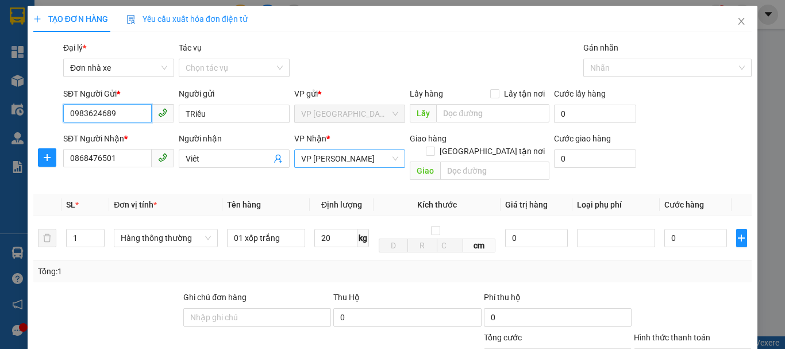
click at [375, 162] on span "VP Linh Đàm" at bounding box center [349, 158] width 97 height 17
type input "0983624689"
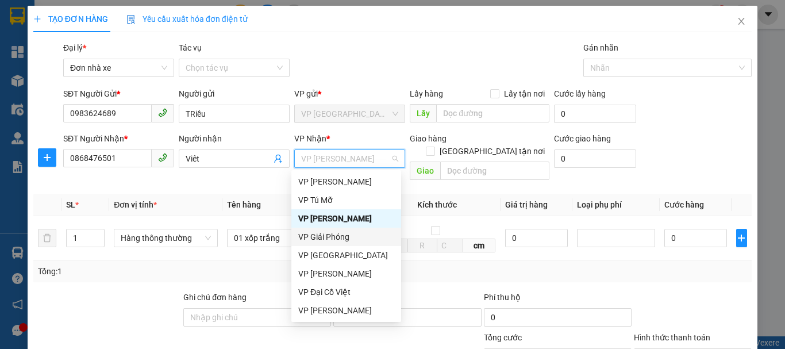
click at [345, 239] on div "VP Giải Phóng" at bounding box center [346, 236] width 96 height 13
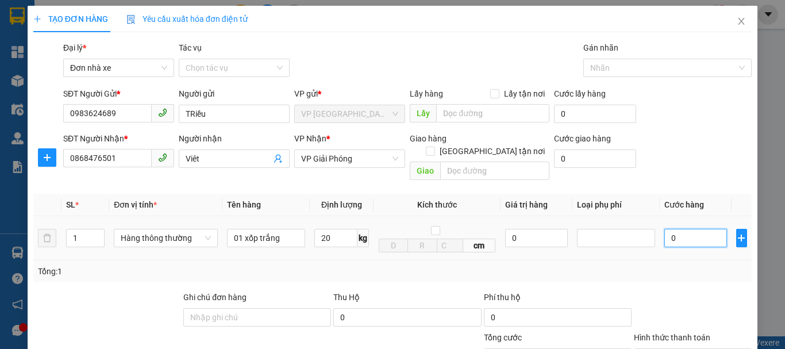
click at [678, 233] on input "0" at bounding box center [695, 238] width 63 height 18
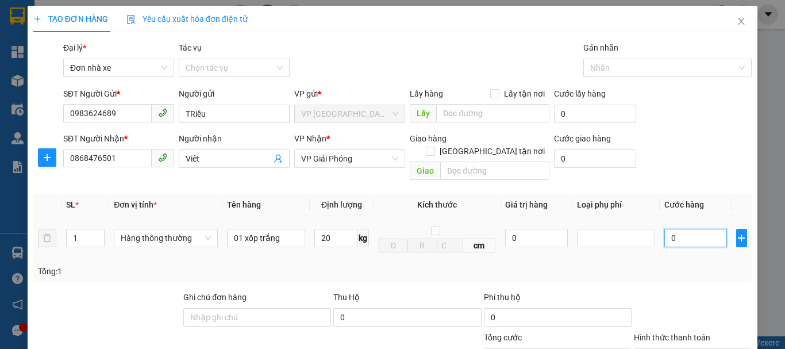
click at [676, 229] on input "0" at bounding box center [695, 238] width 63 height 18
click at [541, 229] on input "0" at bounding box center [536, 238] width 63 height 18
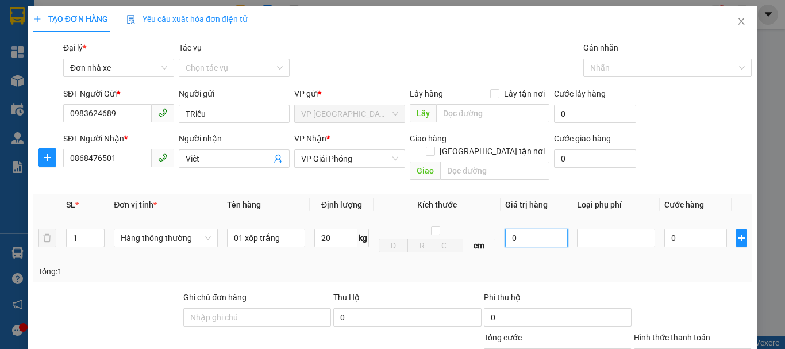
click at [541, 229] on input "0" at bounding box center [536, 238] width 63 height 18
click at [621, 231] on div at bounding box center [616, 238] width 72 height 14
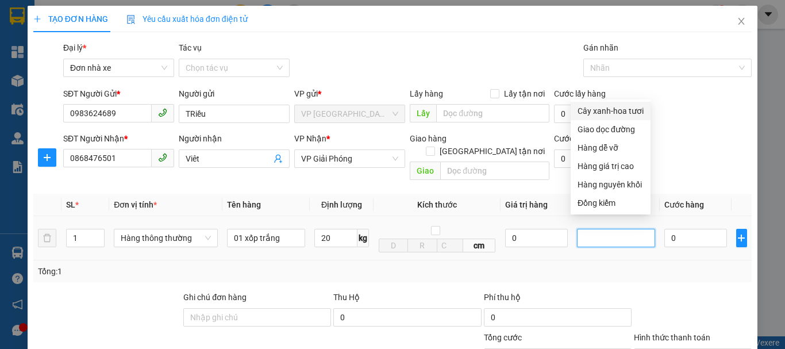
drag, startPoint x: 621, startPoint y: 226, endPoint x: 451, endPoint y: 246, distance: 171.2
click at [624, 231] on div at bounding box center [616, 238] width 72 height 14
type input "50.000"
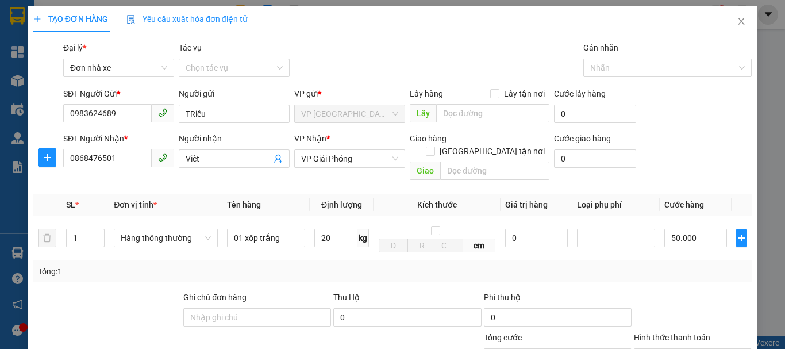
click at [693, 121] on div "SĐT Người Gửi * 0983624689 Người gửi TRiều VP gửi * VP PHÚ SƠN Lấy hàng Lấy tận…" at bounding box center [407, 107] width 693 height 40
type input "0"
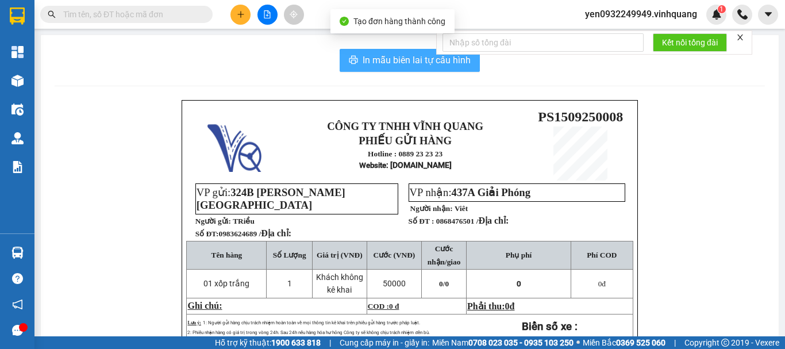
click at [401, 63] on span "In mẫu biên lai tự cấu hình" at bounding box center [417, 60] width 108 height 14
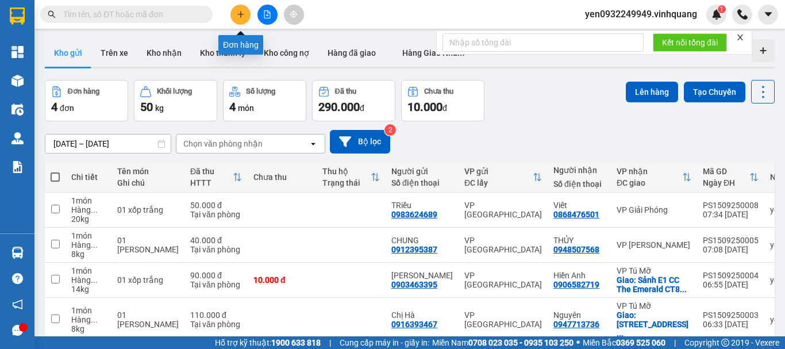
click at [241, 14] on icon "plus" at bounding box center [240, 14] width 6 height 1
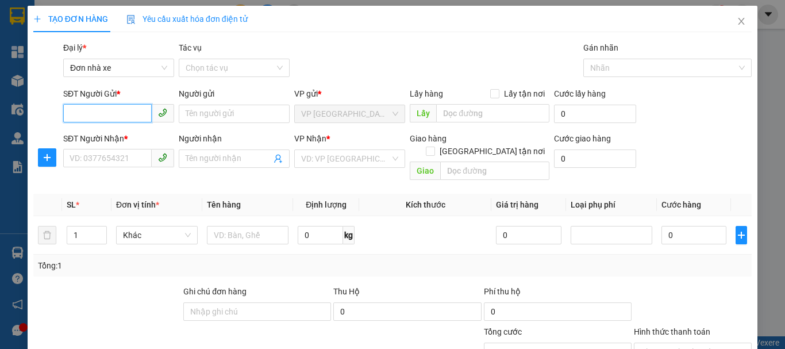
click at [126, 112] on input "SĐT Người Gửi *" at bounding box center [107, 113] width 89 height 18
type input "0385811993"
click at [130, 133] on div "0385811993 - Chất" at bounding box center [118, 136] width 96 height 13
type input "Chất"
type input "0961496336"
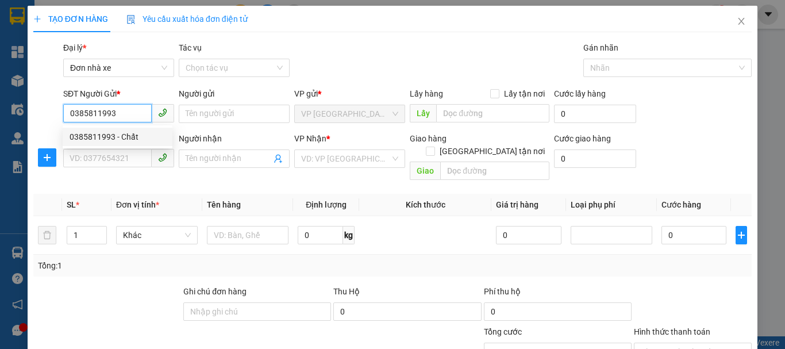
type input "genlab"
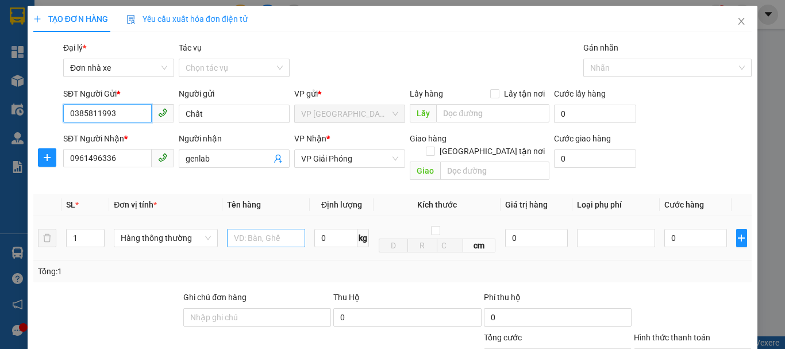
type input "0385811993"
click at [275, 229] on input "text" at bounding box center [266, 238] width 78 height 18
type input "01 túi giấy"
click at [335, 229] on input "0" at bounding box center [335, 238] width 43 height 18
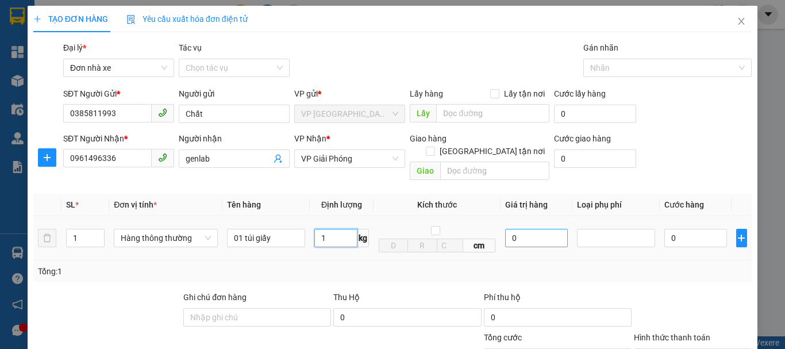
type input "1"
click at [515, 229] on input "0" at bounding box center [536, 238] width 63 height 18
type input "30.000"
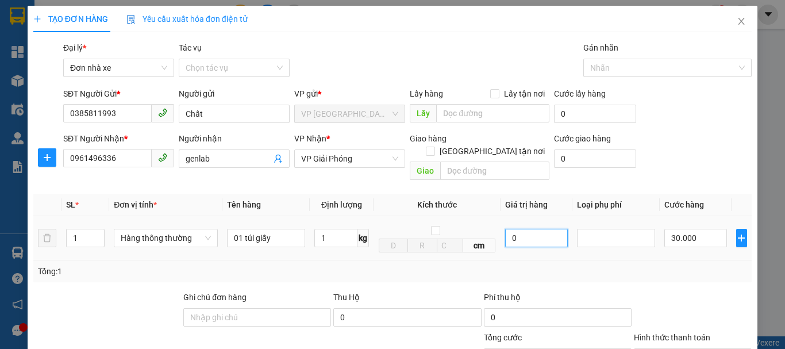
type input "30.000"
click at [515, 229] on input "0" at bounding box center [536, 238] width 63 height 18
click at [516, 229] on input "0" at bounding box center [536, 238] width 63 height 18
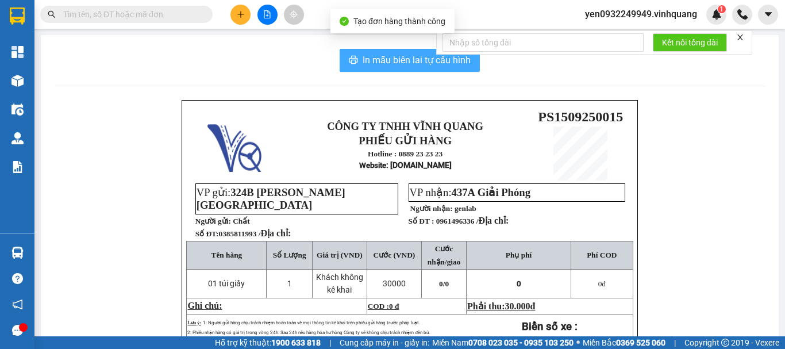
click at [396, 61] on span "In mẫu biên lai tự cấu hình" at bounding box center [417, 60] width 108 height 14
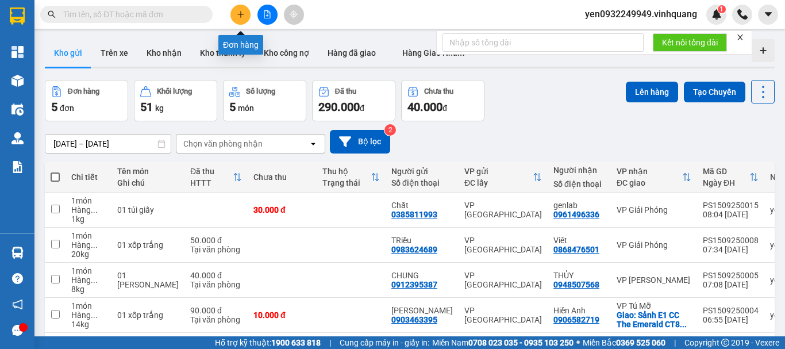
click at [242, 9] on button at bounding box center [240, 15] width 20 height 20
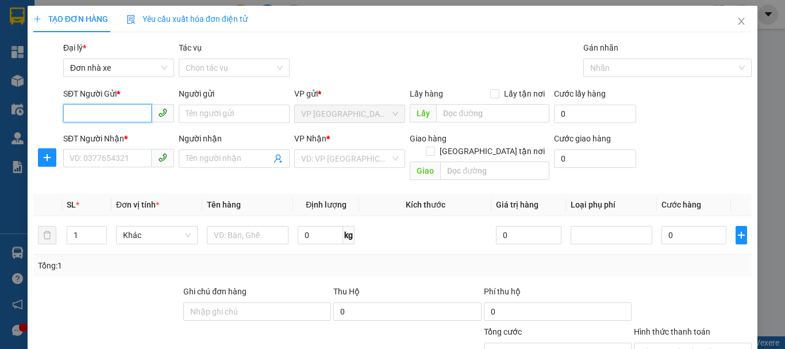
click at [121, 112] on input "SĐT Người Gửi *" at bounding box center [107, 113] width 89 height 18
type input "0385811993"
click at [126, 134] on div "0385811993 - Chất" at bounding box center [118, 136] width 96 height 13
type input "Chất"
type input "0961496336"
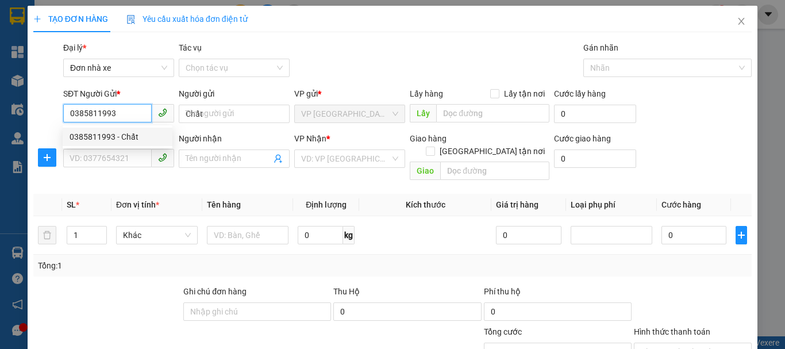
type input "genlab"
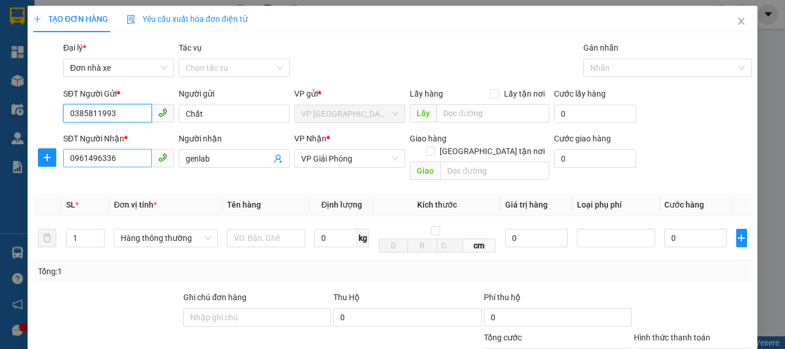
type input "0385811993"
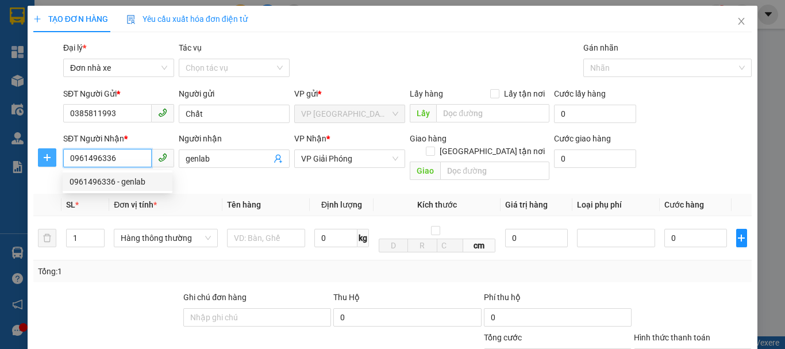
drag, startPoint x: 127, startPoint y: 160, endPoint x: 53, endPoint y: 158, distance: 74.2
click at [53, 157] on div "SĐT Người Nhận * 0961496336 Người nhận genlab VP Nhận * VP Giải Phóng Giao hàng…" at bounding box center [392, 158] width 721 height 53
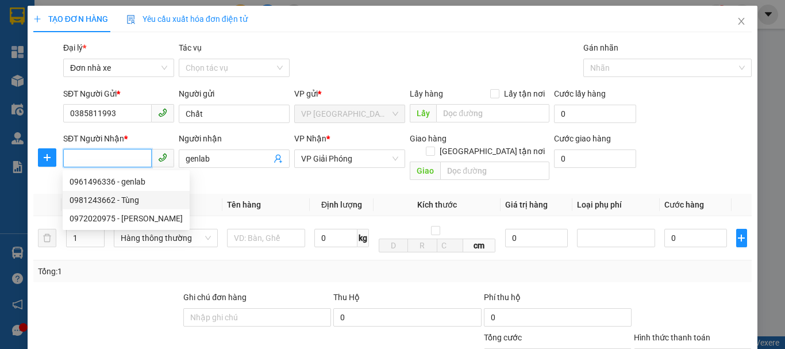
click at [139, 204] on div "0981243662 - Tùng" at bounding box center [126, 200] width 113 height 13
type input "0981243662"
type input "Tùng"
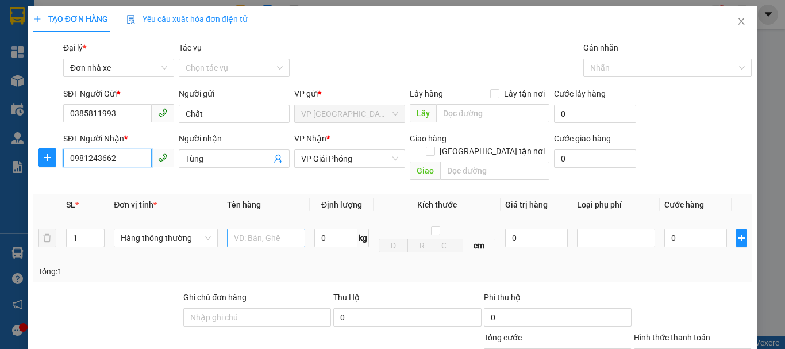
type input "0981243662"
click at [260, 229] on input "text" at bounding box center [266, 238] width 78 height 18
type input "01 túi giấy"
click at [316, 229] on input "0" at bounding box center [335, 238] width 43 height 18
type input "1"
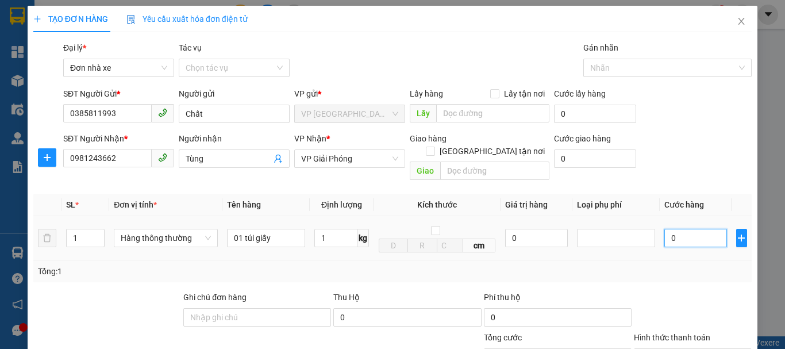
click at [693, 229] on input "0" at bounding box center [695, 238] width 63 height 18
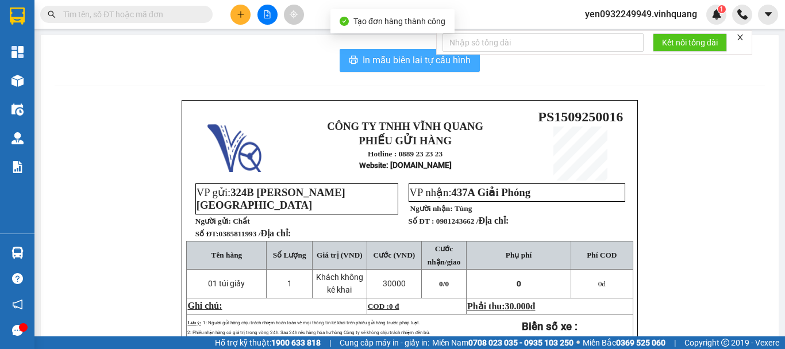
click at [405, 61] on span "In mẫu biên lai tự cấu hình" at bounding box center [417, 60] width 108 height 14
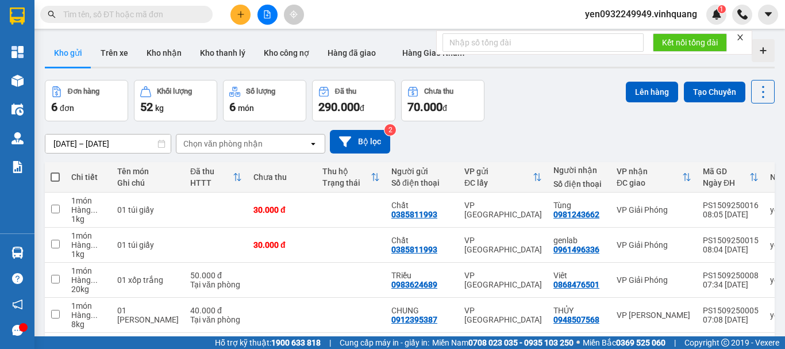
click at [57, 177] on span at bounding box center [55, 176] width 9 height 9
click at [55, 171] on input "checkbox" at bounding box center [55, 171] width 0 height 0
checkbox input "true"
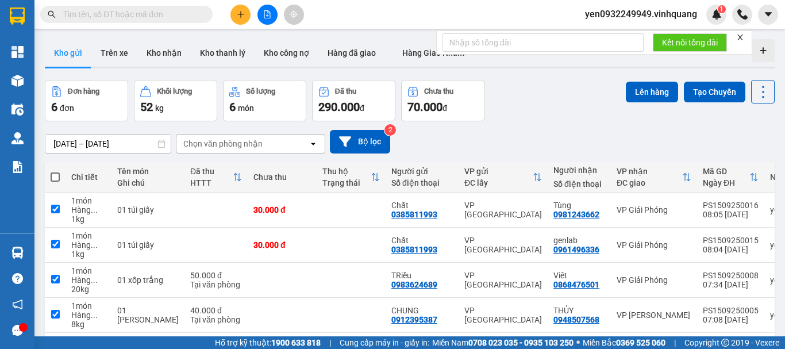
checkbox input "true"
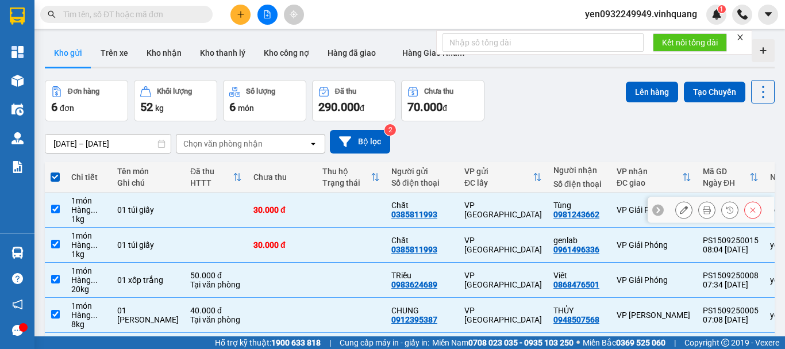
click at [59, 209] on input "checkbox" at bounding box center [55, 209] width 9 height 9
checkbox input "false"
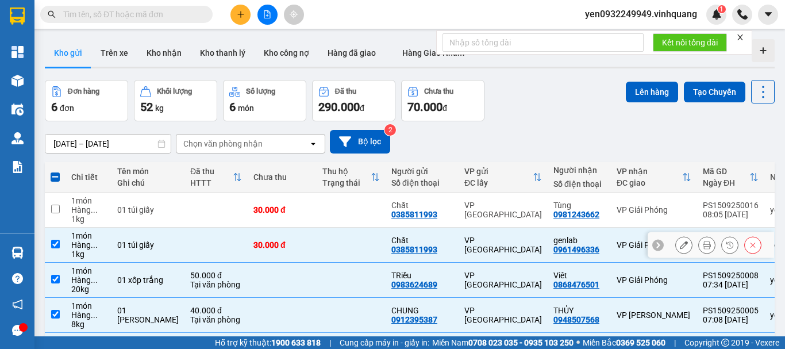
click at [55, 240] on input "checkbox" at bounding box center [55, 244] width 9 height 9
checkbox input "false"
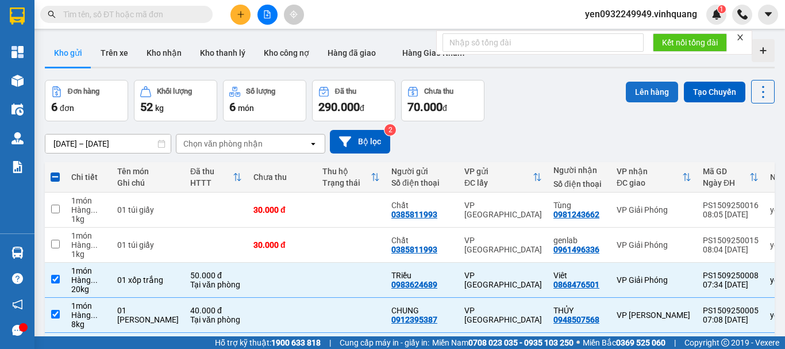
click at [646, 89] on button "Lên hàng" at bounding box center [652, 92] width 52 height 21
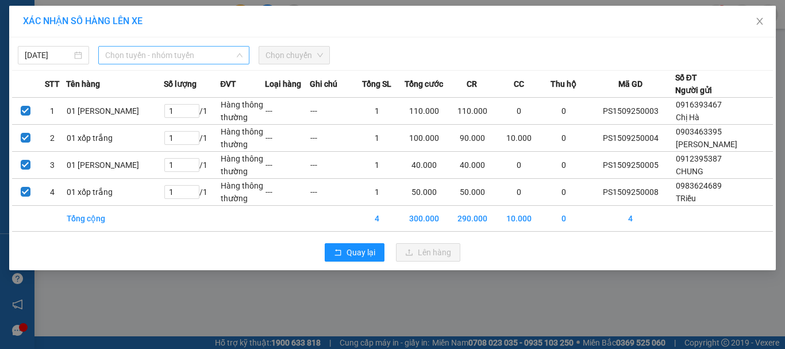
click at [129, 54] on span "Chọn tuyến - nhóm tuyến" at bounding box center [173, 55] width 137 height 17
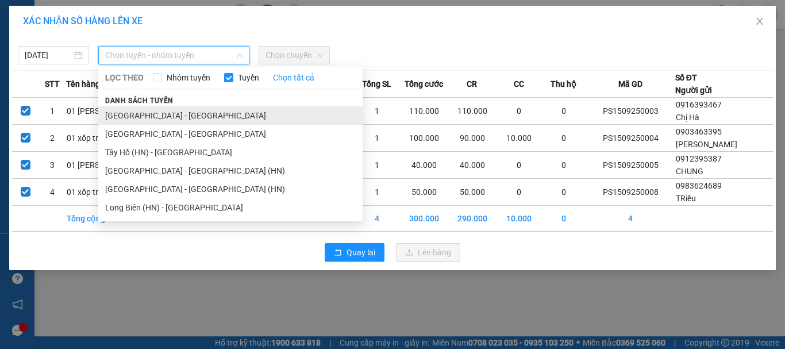
click at [123, 113] on li "Thanh Hóa - Hà Nội" at bounding box center [230, 115] width 264 height 18
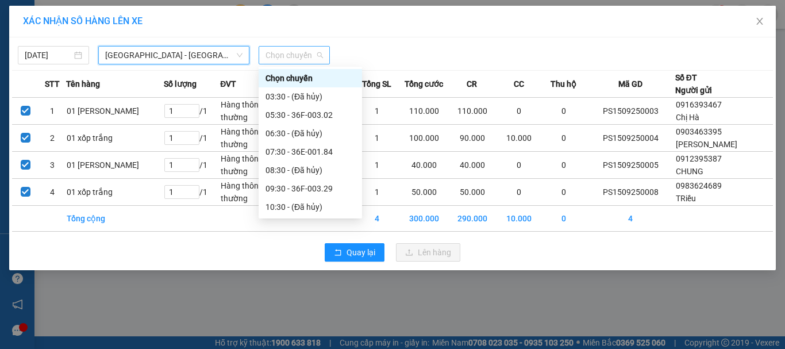
click at [322, 58] on span "Chọn chuyến" at bounding box center [294, 55] width 57 height 17
click at [322, 152] on div "07:30 - 36E-001.84" at bounding box center [311, 151] width 90 height 13
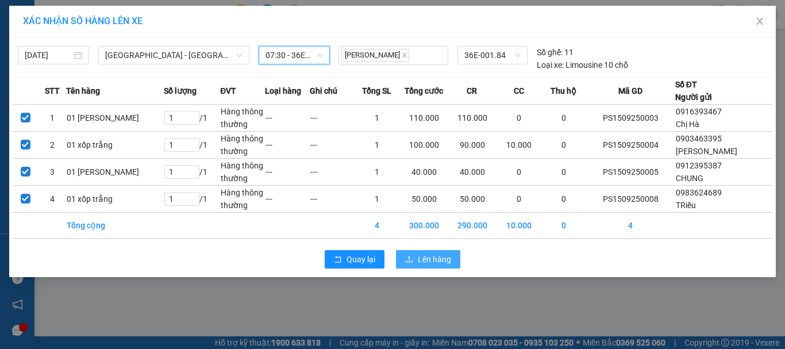
click at [434, 258] on span "Lên hàng" at bounding box center [434, 259] width 33 height 13
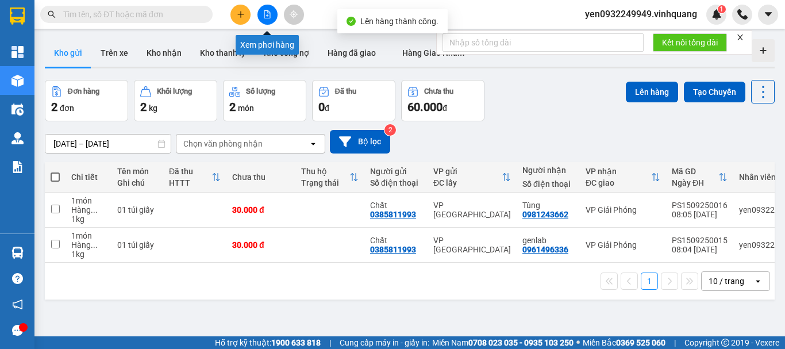
click at [265, 11] on icon "file-add" at bounding box center [267, 14] width 8 height 8
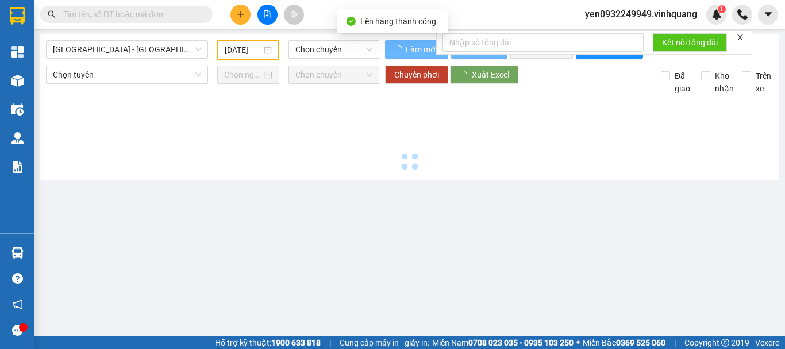
type input "15/09/2025"
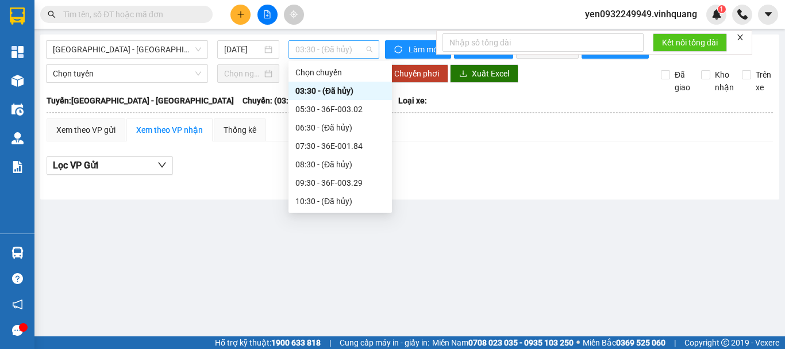
click at [332, 51] on span "03:30 - (Đã hủy)" at bounding box center [333, 49] width 77 height 17
click at [349, 148] on div "07:30 - 36E-001.84" at bounding box center [340, 146] width 90 height 13
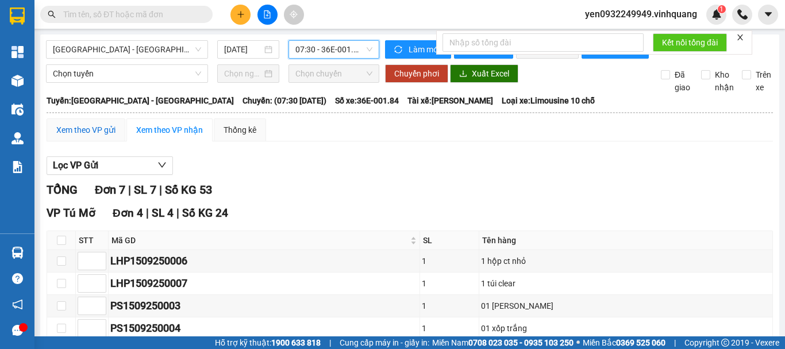
click at [89, 136] on div "Xem theo VP gửi" at bounding box center [85, 130] width 59 height 13
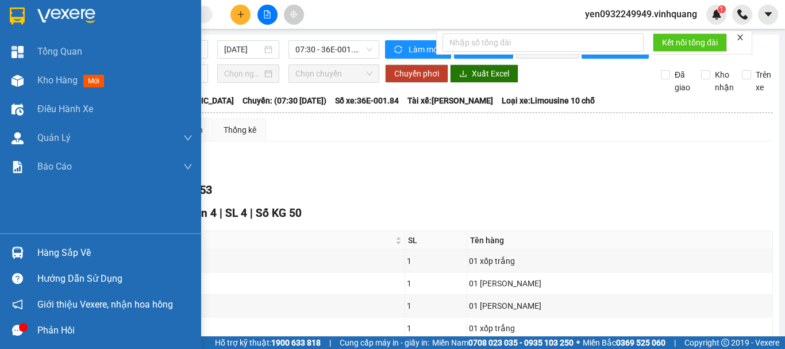
click at [48, 17] on img at bounding box center [66, 15] width 58 height 17
